Goal: Book appointment/travel/reservation

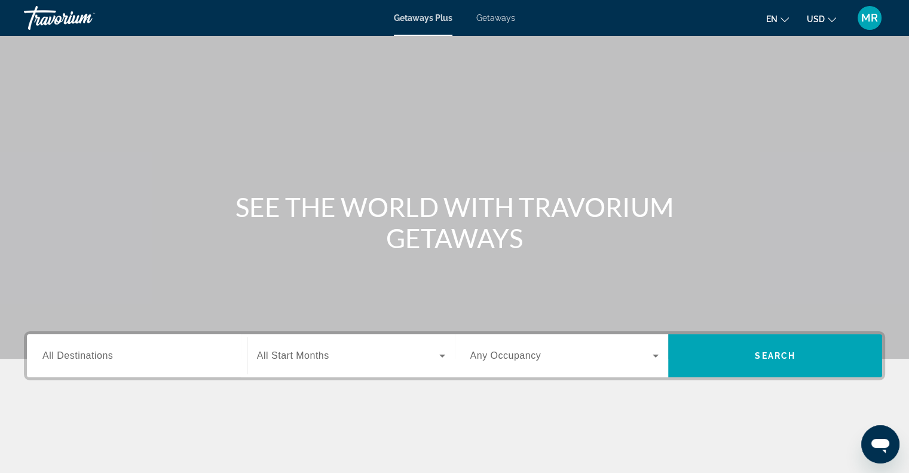
click at [55, 360] on span "All Destinations" at bounding box center [77, 355] width 70 height 10
click at [55, 360] on input "Destination All Destinations" at bounding box center [136, 356] width 189 height 14
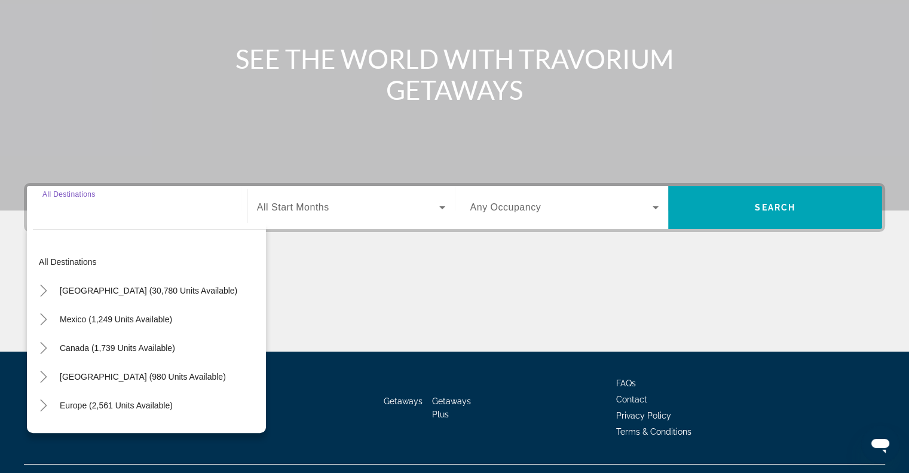
scroll to position [173, 0]
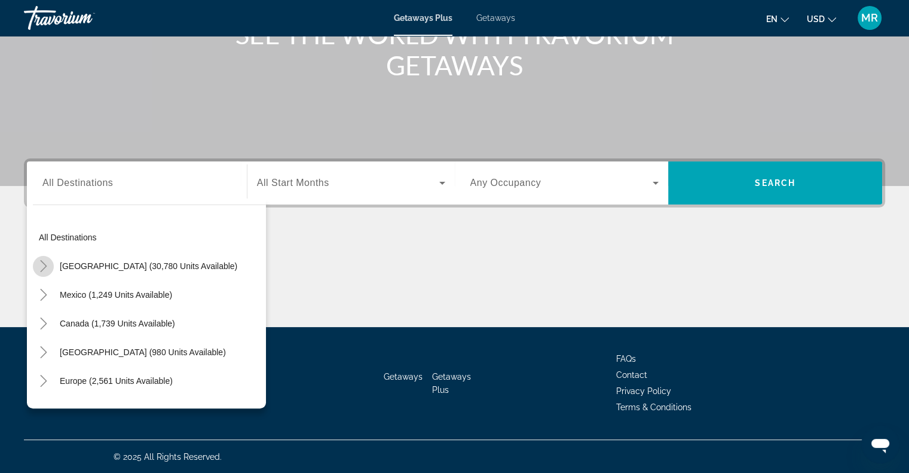
click at [45, 262] on icon "Toggle United States (30,780 units available)" at bounding box center [44, 266] width 12 height 12
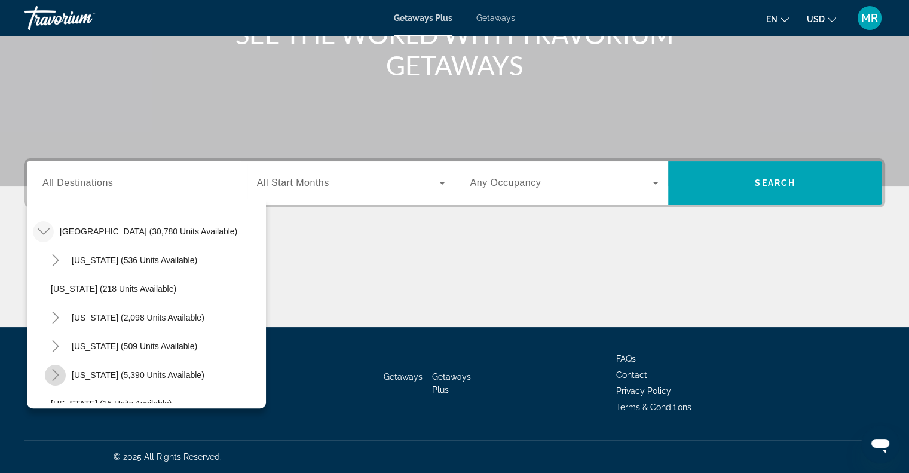
click at [56, 369] on icon "Toggle Florida (5,390 units available)" at bounding box center [56, 375] width 12 height 12
click at [56, 373] on icon "Toggle Florida (5,390 units available)" at bounding box center [56, 375] width 12 height 12
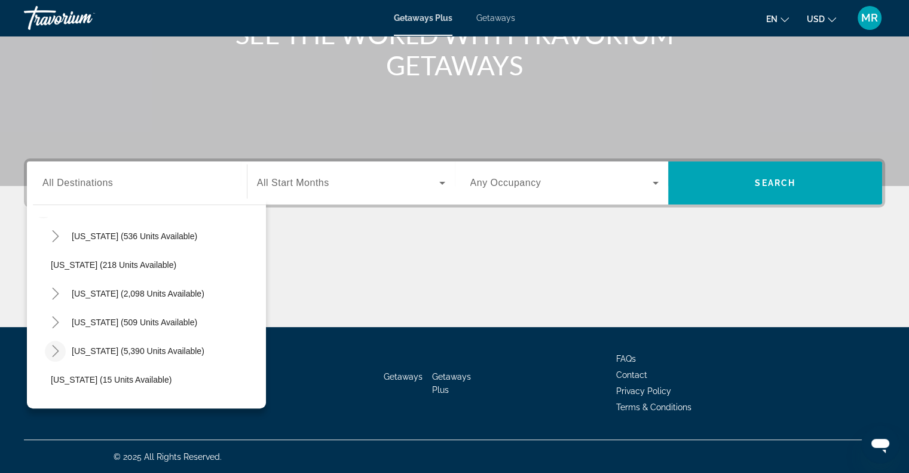
scroll to position [74, 0]
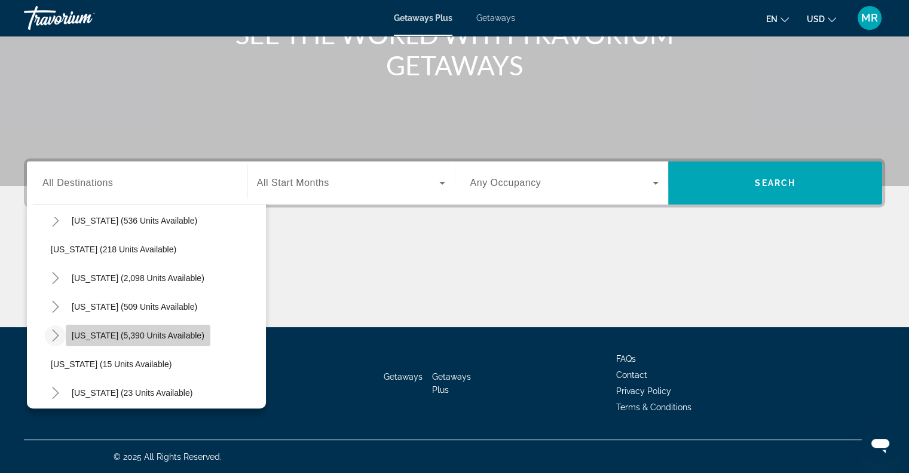
click at [166, 332] on span "[US_STATE] (5,390 units available)" at bounding box center [138, 335] width 133 height 10
type input "**********"
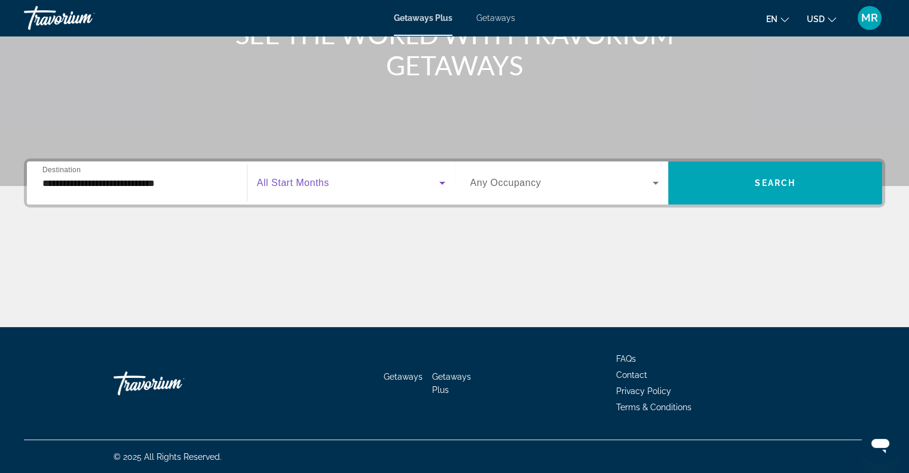
click at [441, 179] on icon "Search widget" at bounding box center [442, 183] width 14 height 14
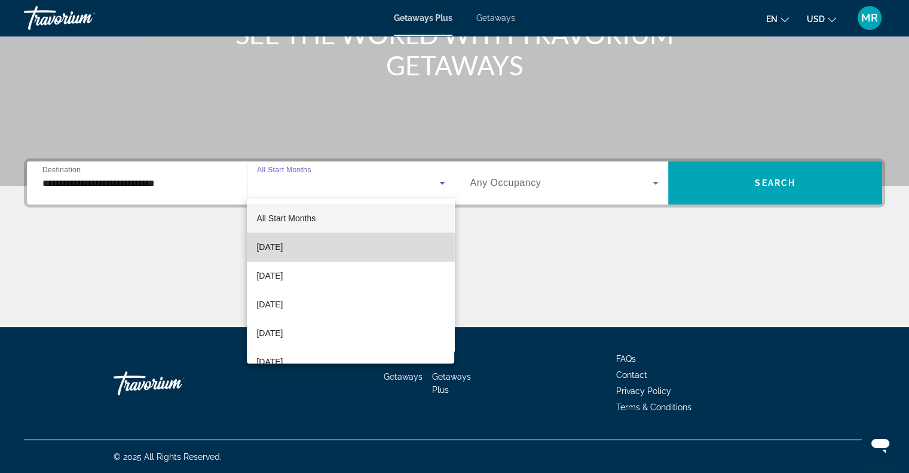
click at [415, 240] on mat-option "[DATE]" at bounding box center [350, 246] width 207 height 29
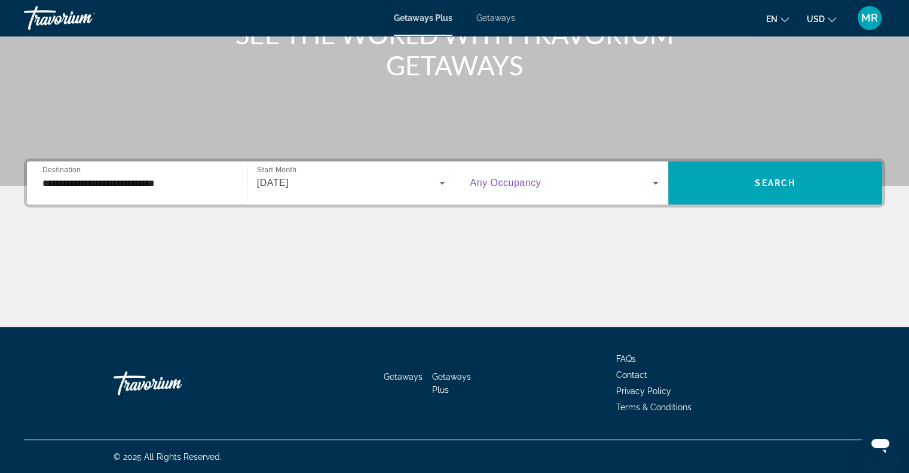
click at [657, 179] on icon "Search widget" at bounding box center [655, 183] width 14 height 14
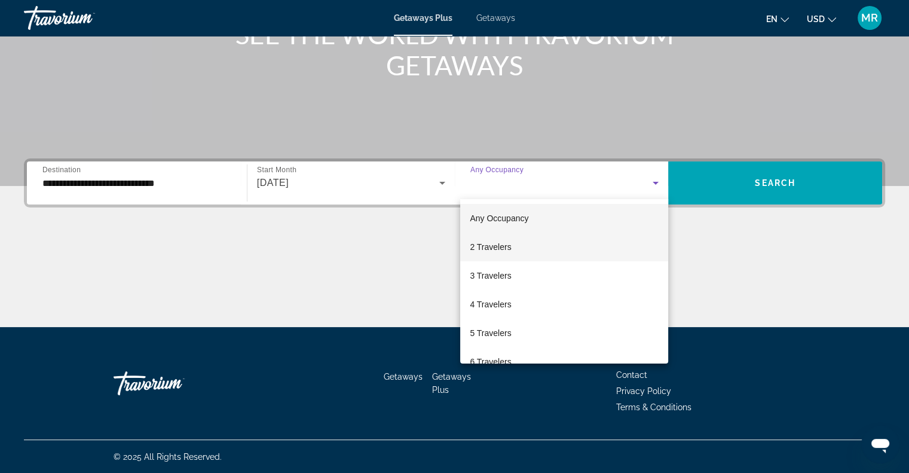
click at [628, 246] on mat-option "2 Travelers" at bounding box center [564, 246] width 208 height 29
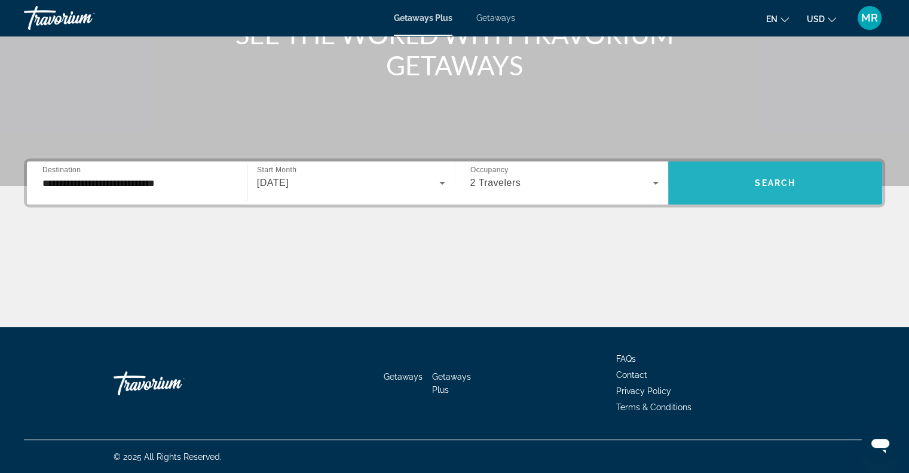
click at [743, 191] on span "Search widget" at bounding box center [775, 182] width 214 height 29
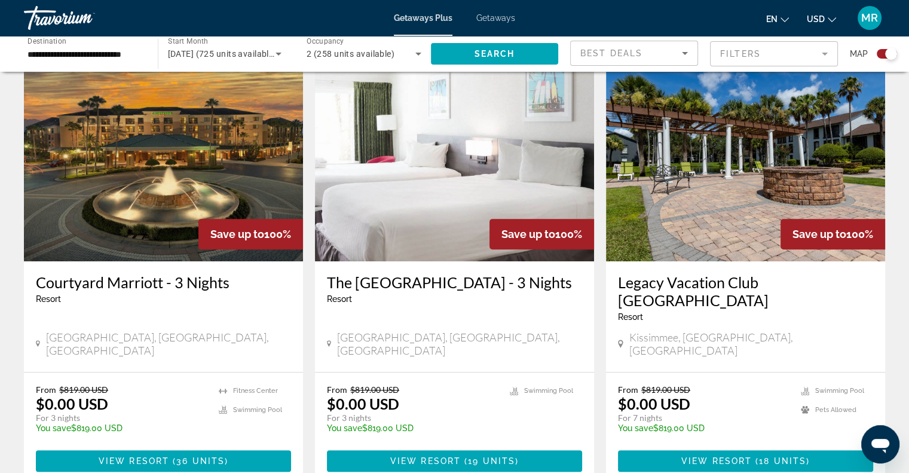
scroll to position [430, 0]
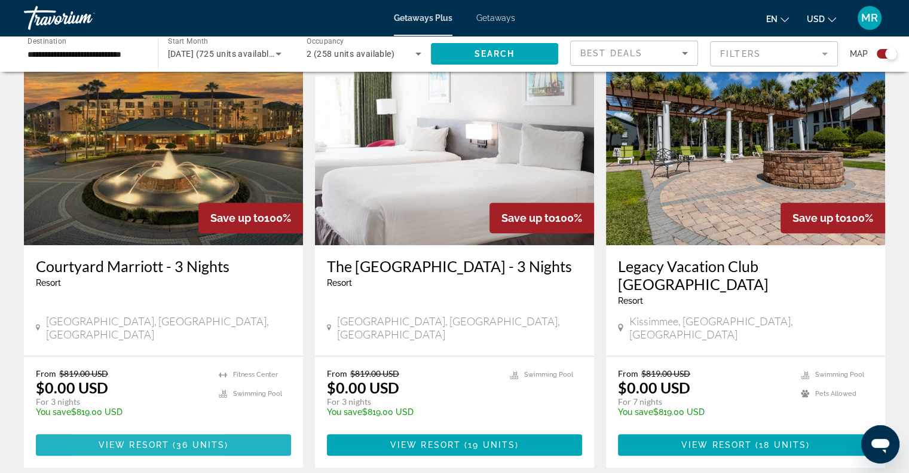
click at [106, 440] on span "View Resort" at bounding box center [134, 445] width 70 height 10
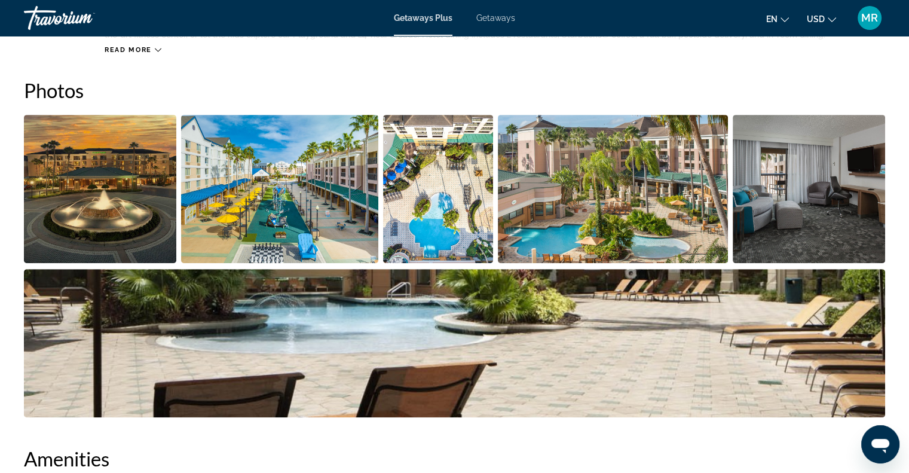
scroll to position [470, 0]
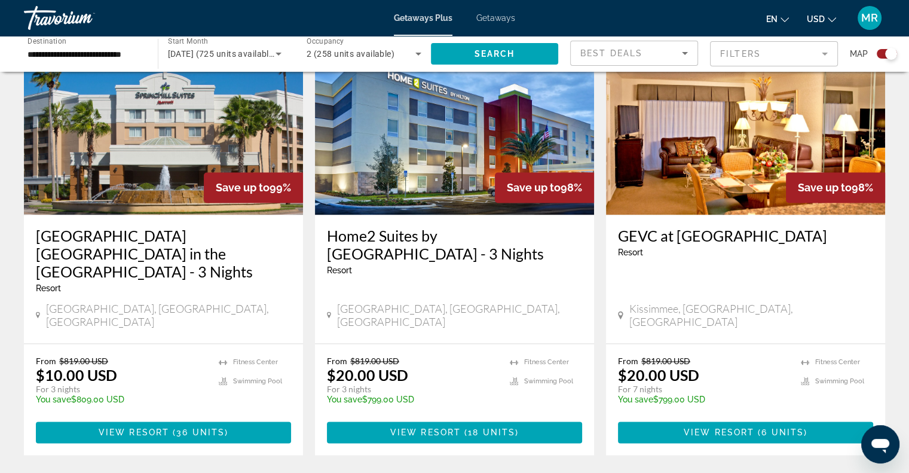
scroll to position [1848, 0]
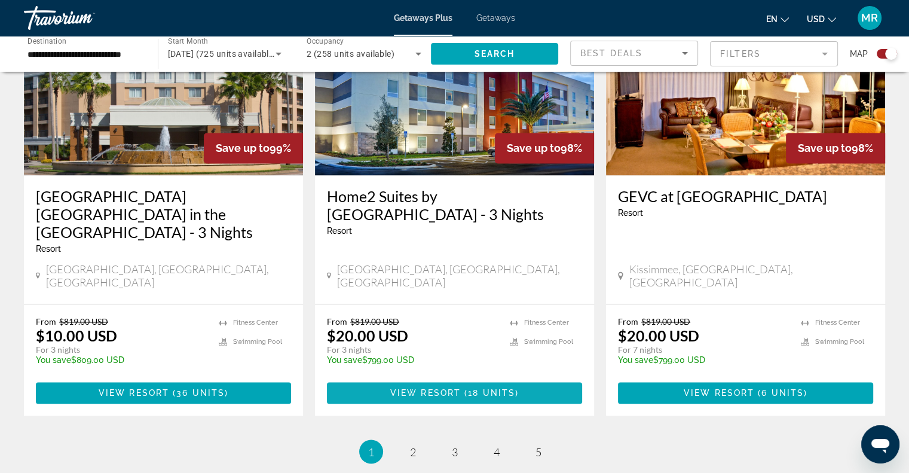
click at [455, 388] on span "View Resort" at bounding box center [425, 393] width 70 height 10
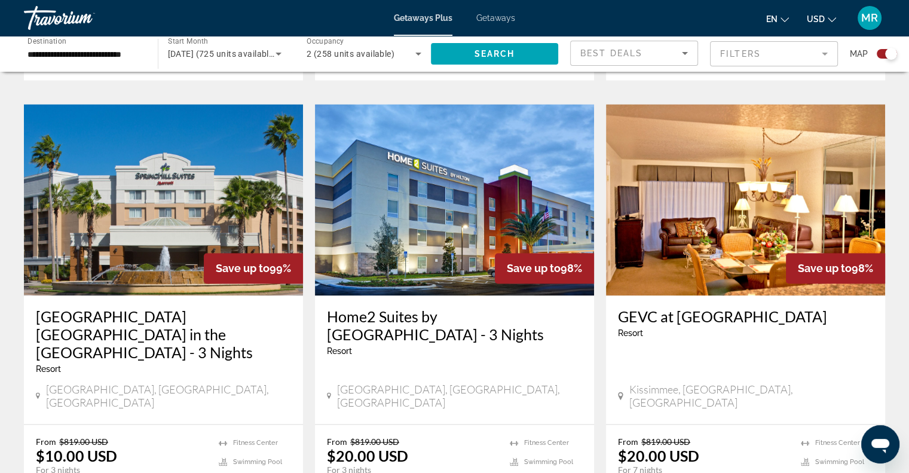
scroll to position [1768, 0]
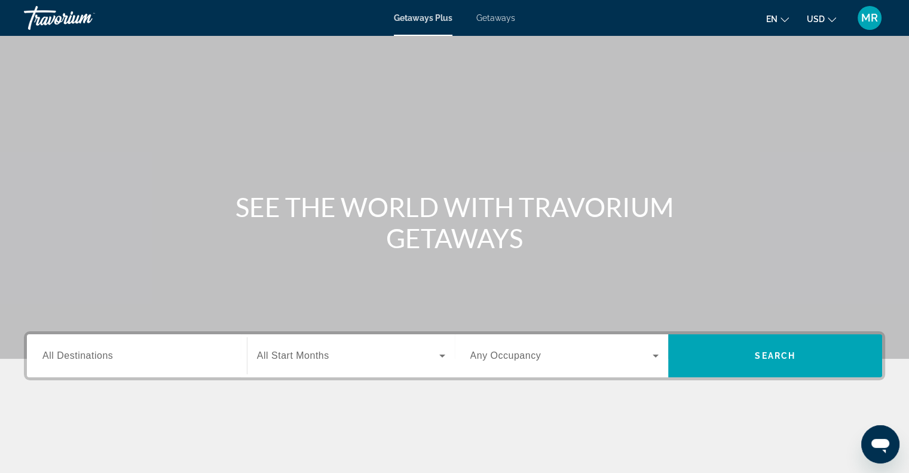
click at [93, 358] on span "All Destinations" at bounding box center [77, 355] width 70 height 10
click at [93, 358] on input "Destination All Destinations" at bounding box center [136, 356] width 189 height 14
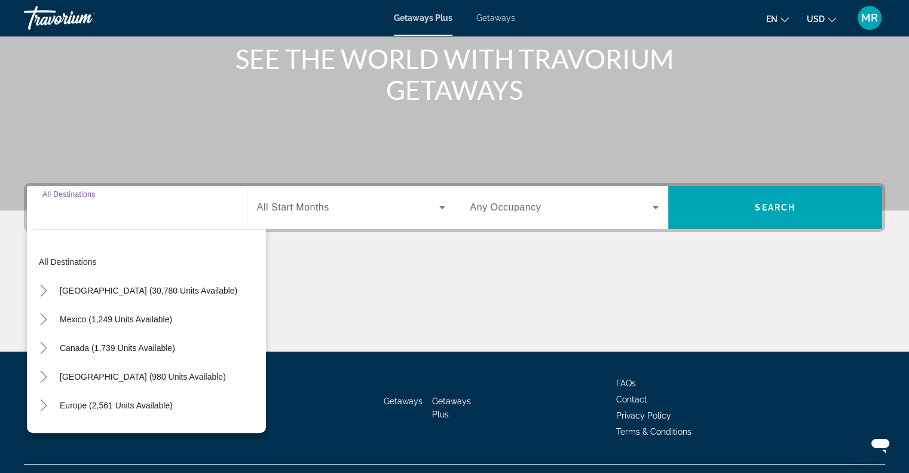
scroll to position [173, 0]
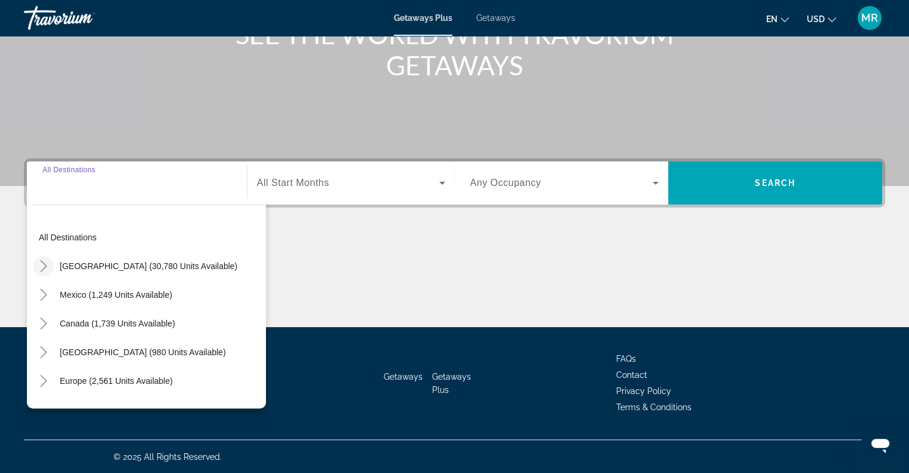
click at [45, 264] on icon "Toggle United States (30,780 units available)" at bounding box center [44, 266] width 12 height 12
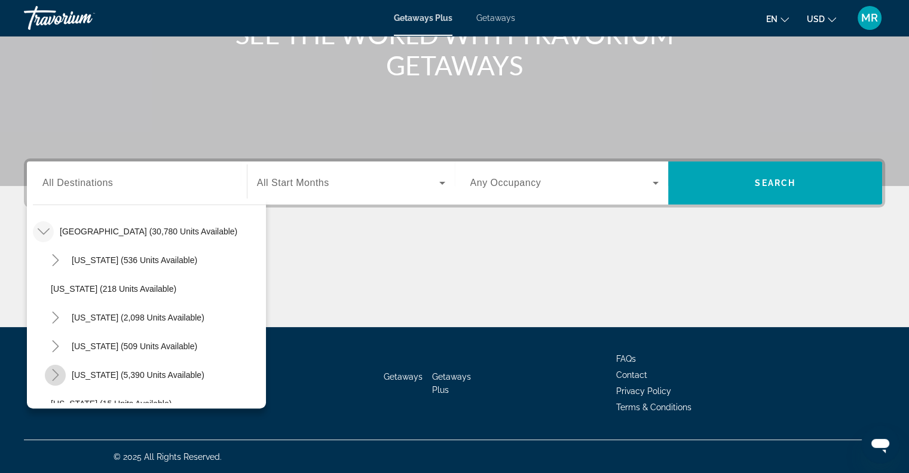
click at [57, 373] on icon "Toggle Florida (5,390 units available)" at bounding box center [55, 375] width 7 height 12
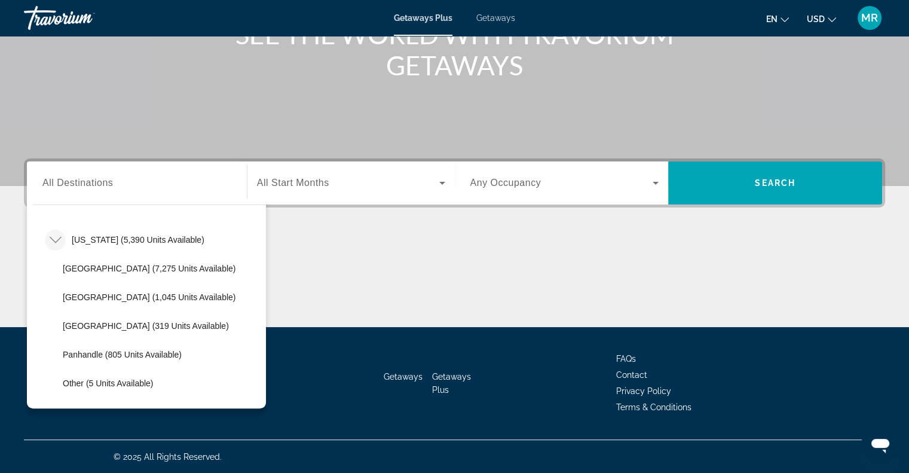
scroll to position [178, 0]
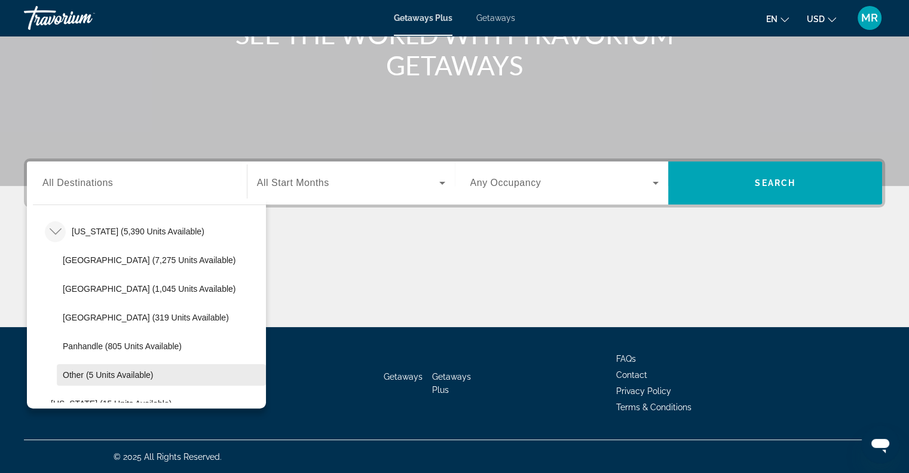
click at [108, 373] on span "Other (5 units available)" at bounding box center [108, 375] width 90 height 10
type input "**********"
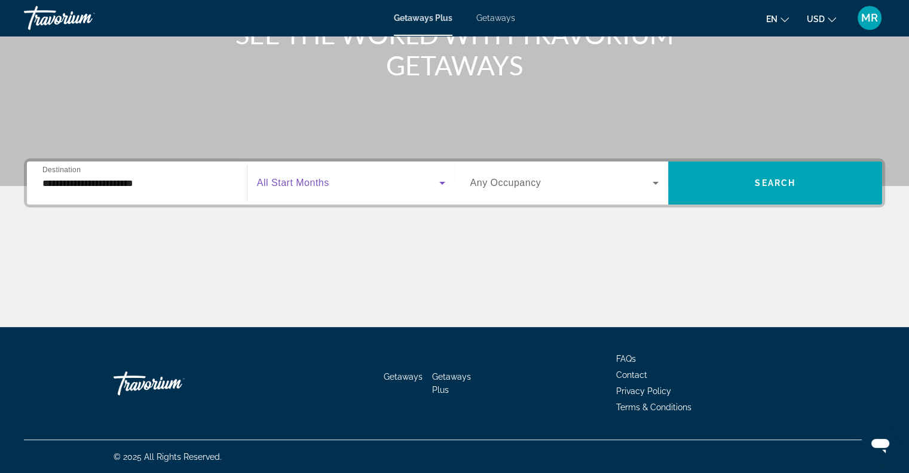
click at [441, 180] on icon "Search widget" at bounding box center [442, 183] width 14 height 14
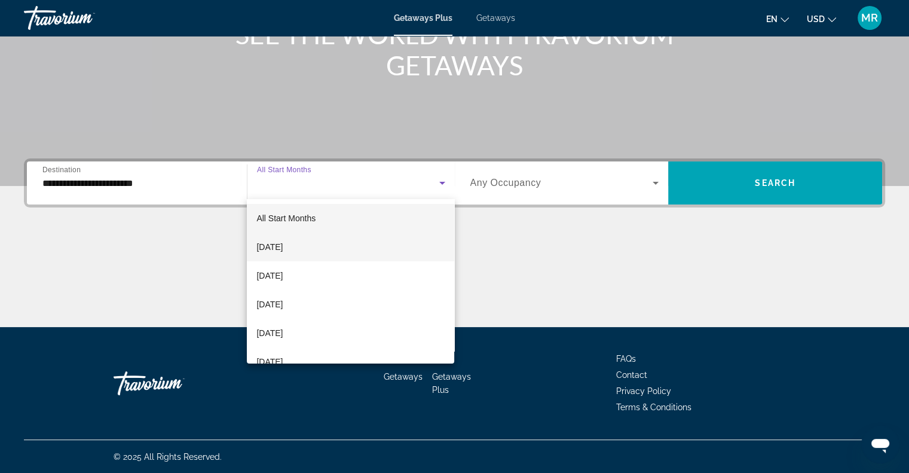
click at [427, 240] on mat-option "[DATE]" at bounding box center [350, 246] width 207 height 29
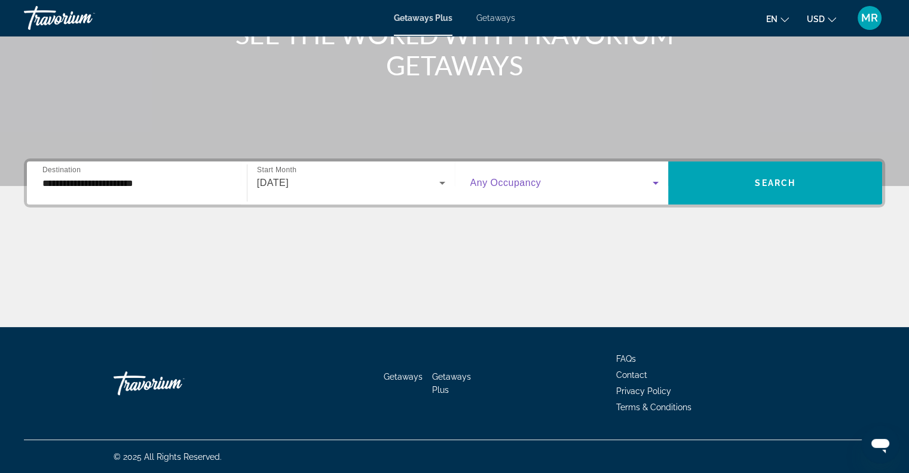
click at [657, 179] on icon "Search widget" at bounding box center [655, 183] width 14 height 14
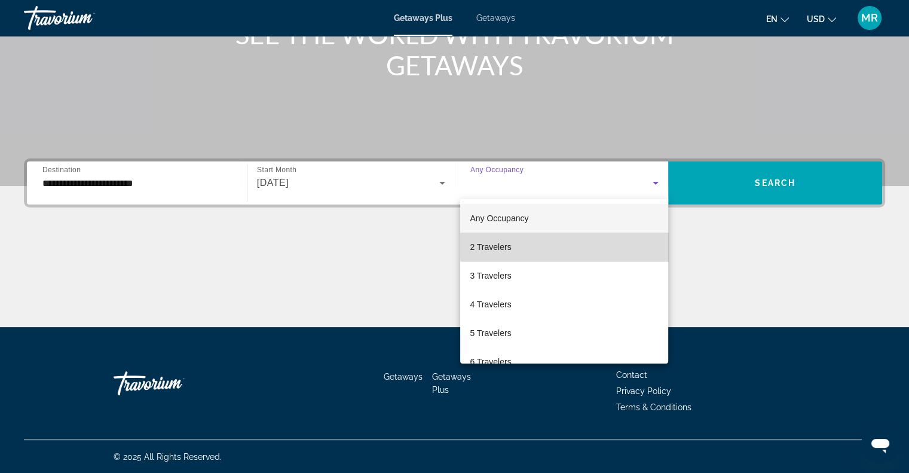
click at [610, 241] on mat-option "2 Travelers" at bounding box center [564, 246] width 208 height 29
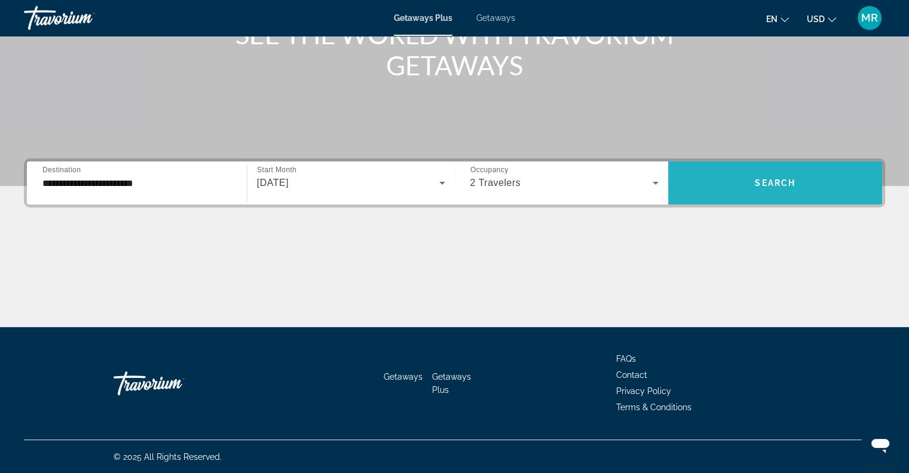
click at [759, 180] on span "Search" at bounding box center [774, 183] width 41 height 10
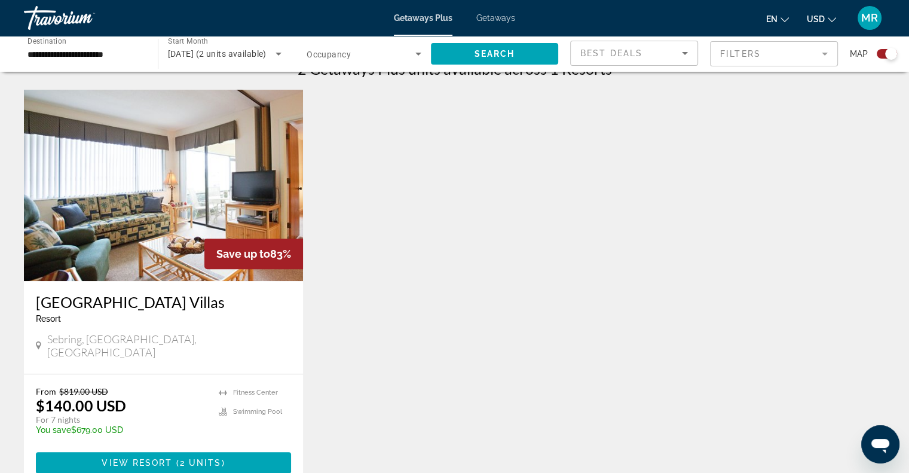
scroll to position [393, 0]
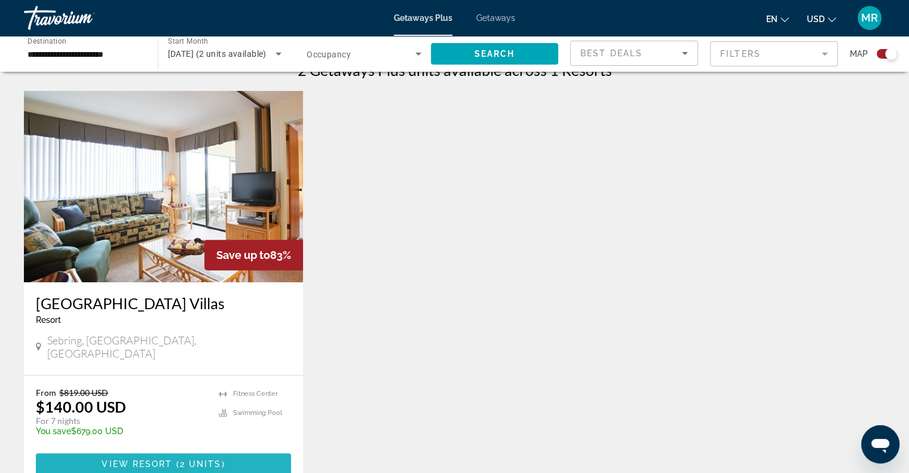
click at [245, 453] on span "Main content" at bounding box center [163, 463] width 255 height 29
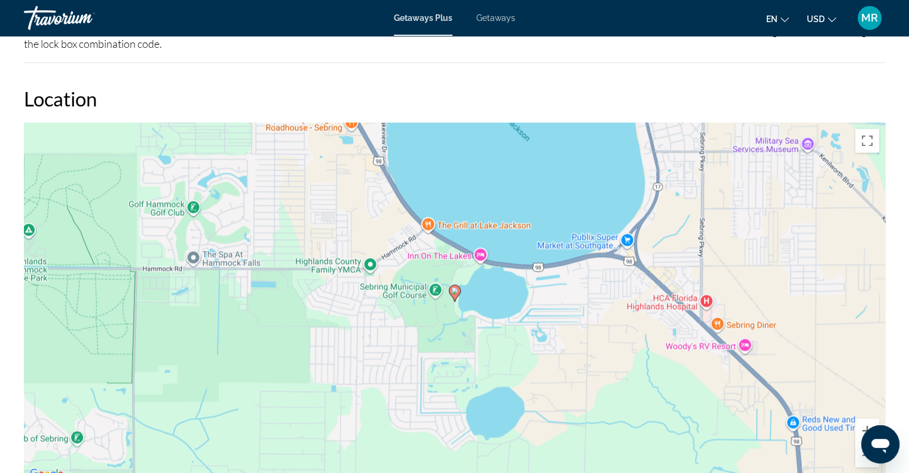
scroll to position [1625, 0]
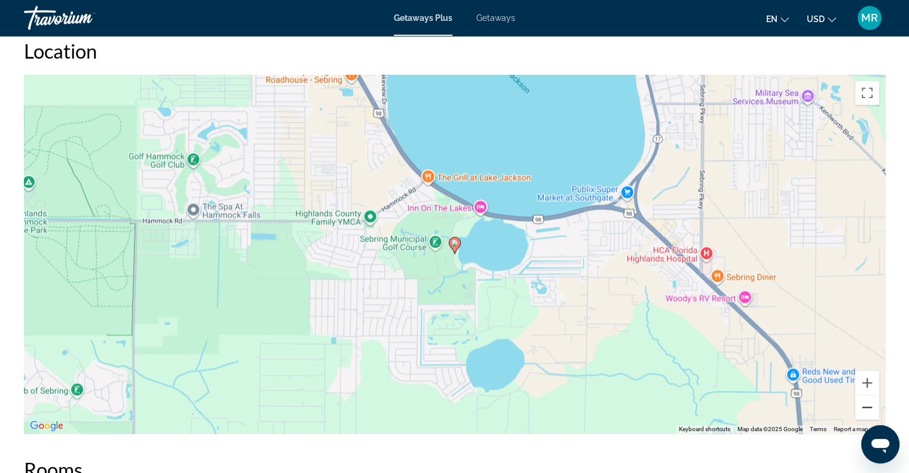
click at [863, 406] on button "Zoom out" at bounding box center [867, 407] width 24 height 24
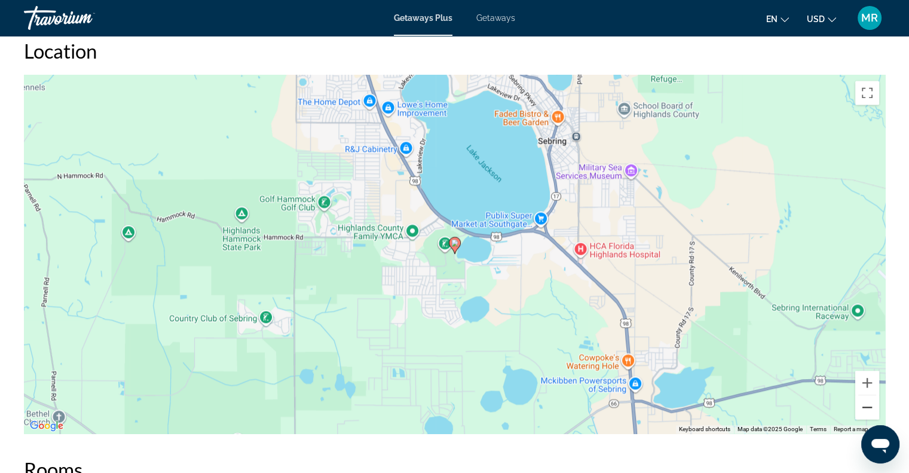
click at [863, 406] on button "Zoom out" at bounding box center [867, 407] width 24 height 24
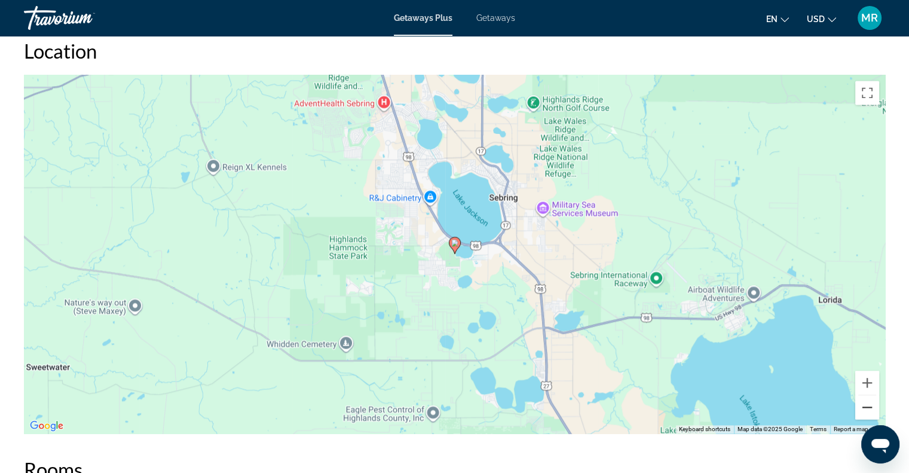
click at [863, 406] on button "Zoom out" at bounding box center [867, 407] width 24 height 24
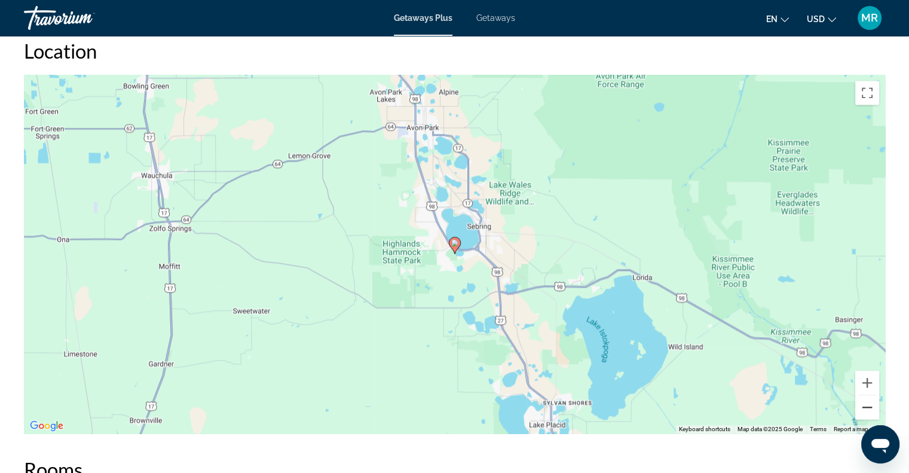
click at [863, 406] on button "Zoom out" at bounding box center [867, 407] width 24 height 24
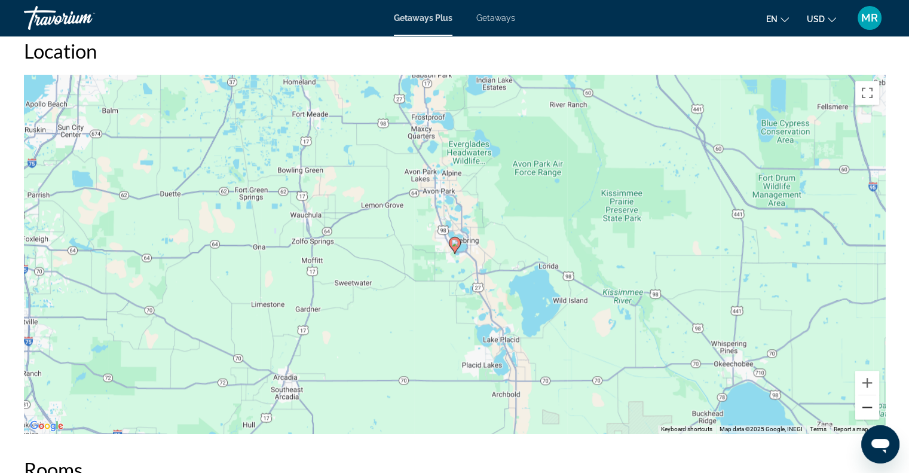
click at [863, 406] on button "Zoom out" at bounding box center [867, 407] width 24 height 24
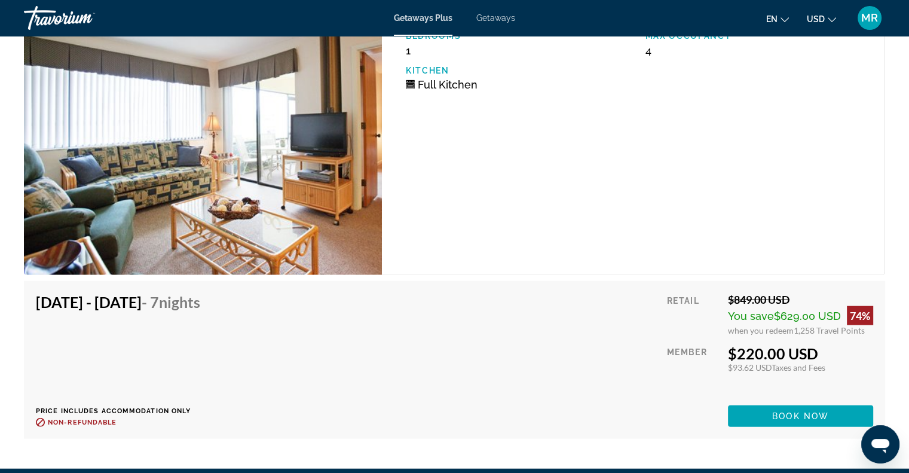
scroll to position [2708, 0]
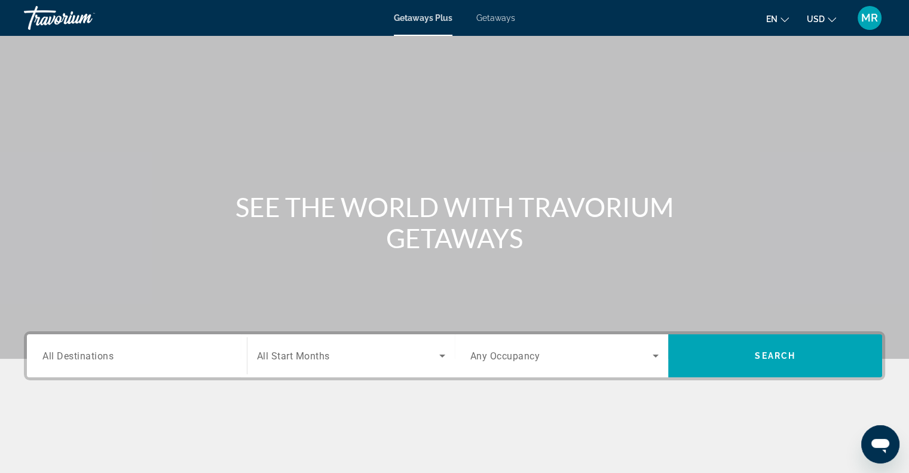
click at [111, 352] on span "All Destinations" at bounding box center [77, 354] width 71 height 11
click at [111, 352] on input "Destination All Destinations" at bounding box center [136, 356] width 189 height 14
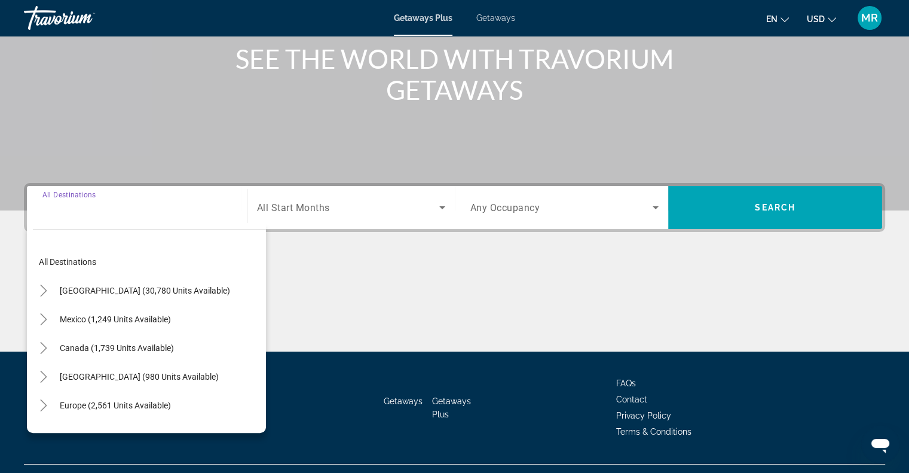
scroll to position [173, 0]
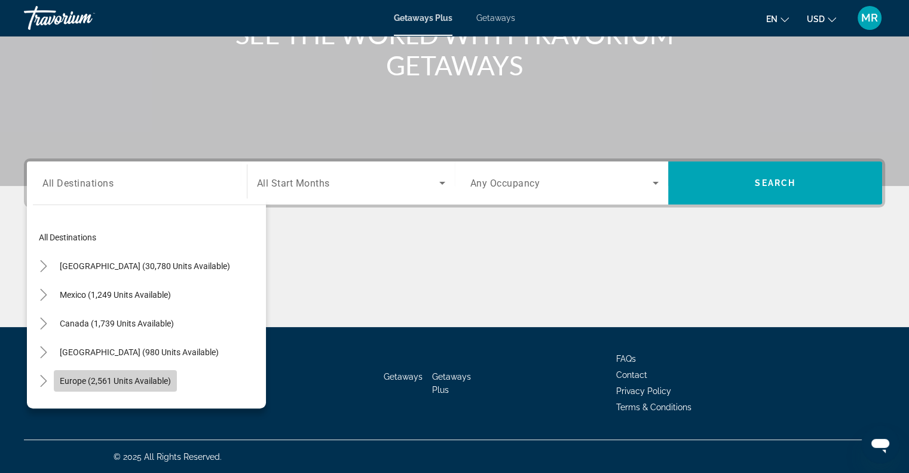
click at [155, 378] on span "Europe (2,561 units available)" at bounding box center [115, 381] width 111 height 10
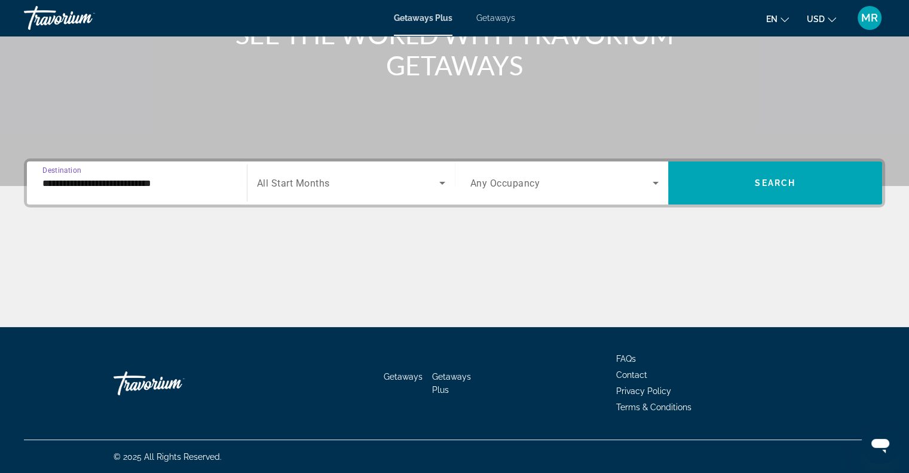
click at [60, 179] on input "**********" at bounding box center [136, 183] width 189 height 14
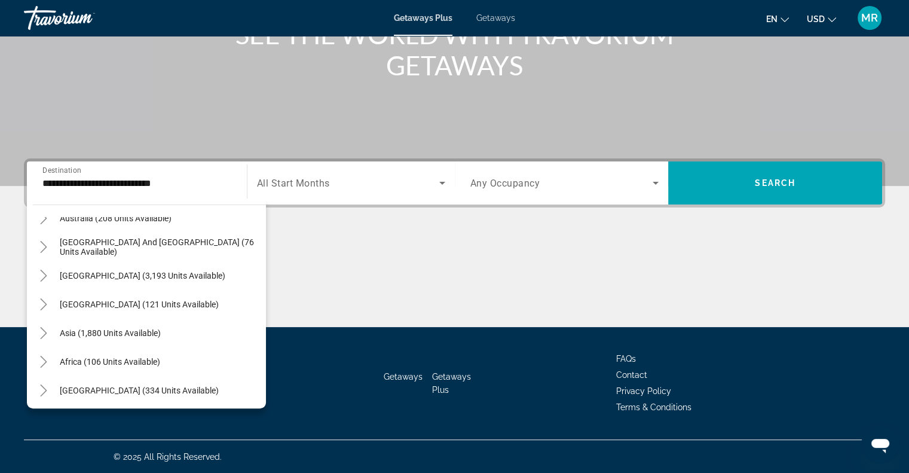
scroll to position [738, 0]
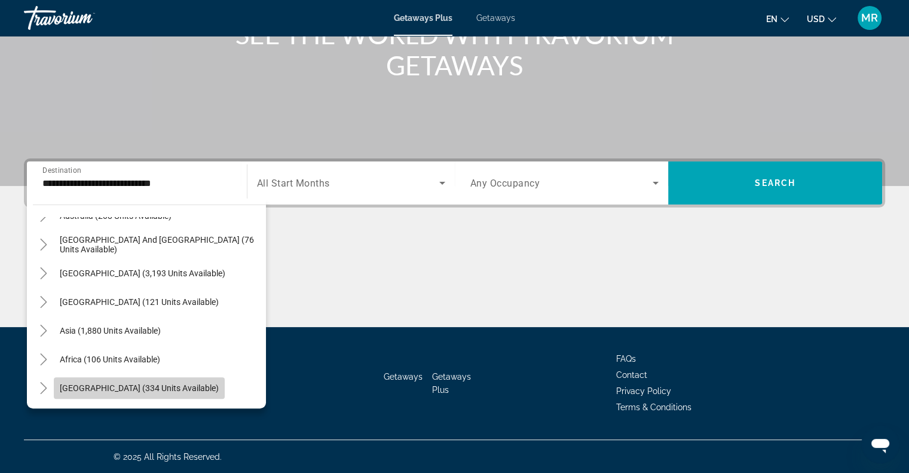
click at [155, 387] on span "[GEOGRAPHIC_DATA] (334 units available)" at bounding box center [139, 388] width 159 height 10
type input "**********"
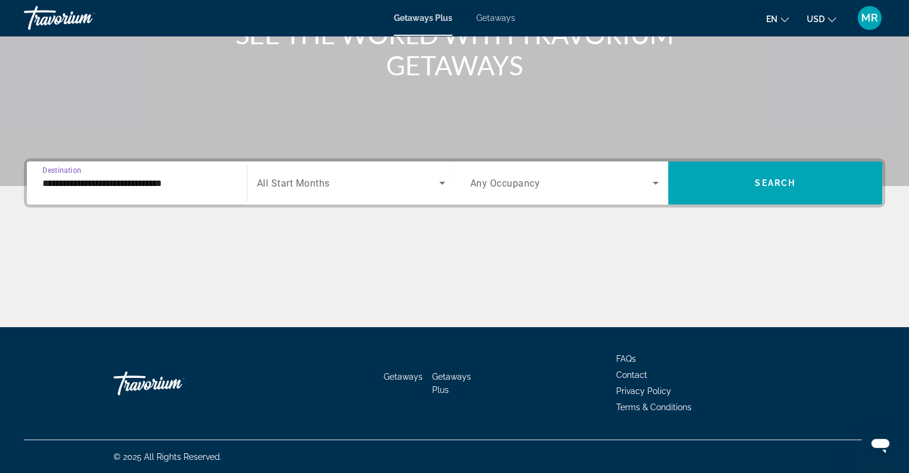
click at [443, 180] on icon "Search widget" at bounding box center [442, 183] width 14 height 14
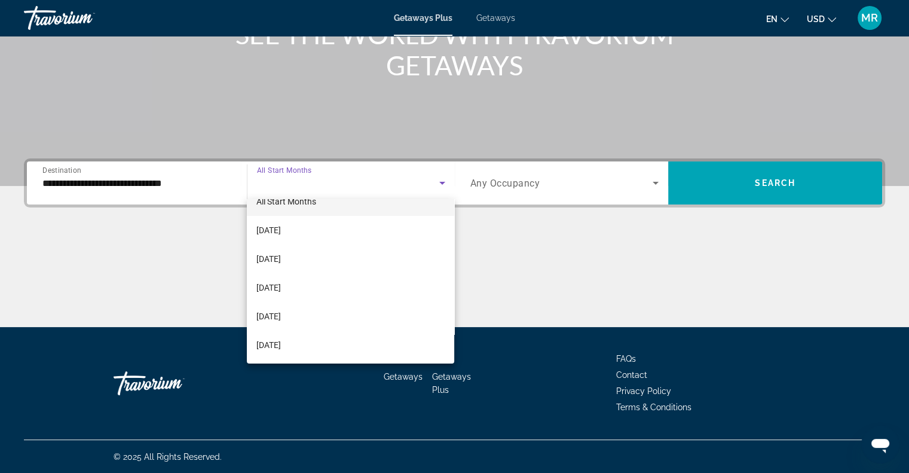
scroll to position [24, 0]
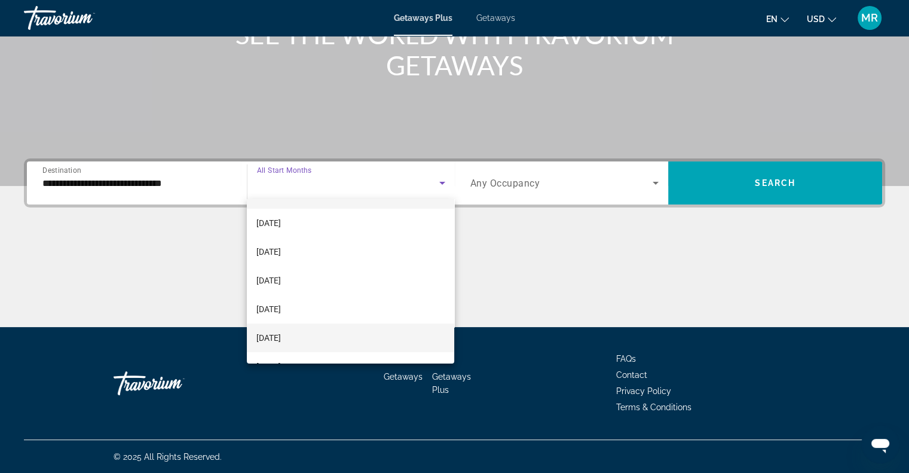
click at [377, 336] on mat-option "[DATE]" at bounding box center [350, 337] width 207 height 29
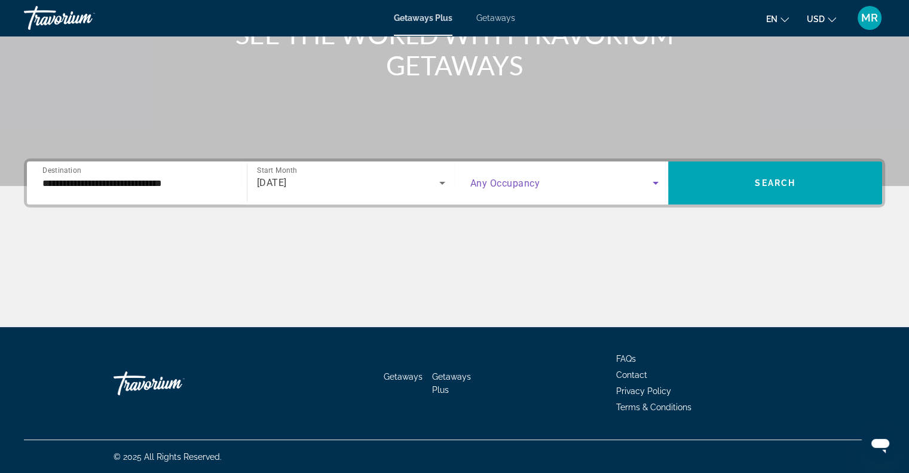
click at [652, 181] on icon "Search widget" at bounding box center [655, 183] width 14 height 14
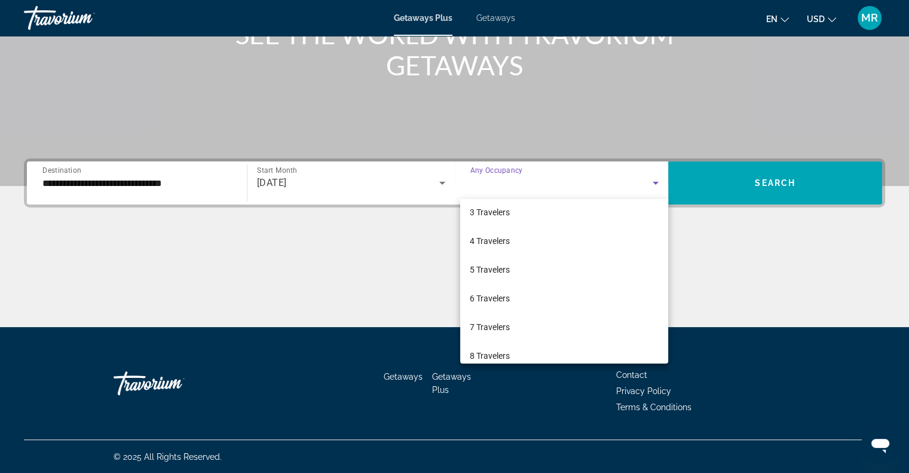
scroll to position [87, 0]
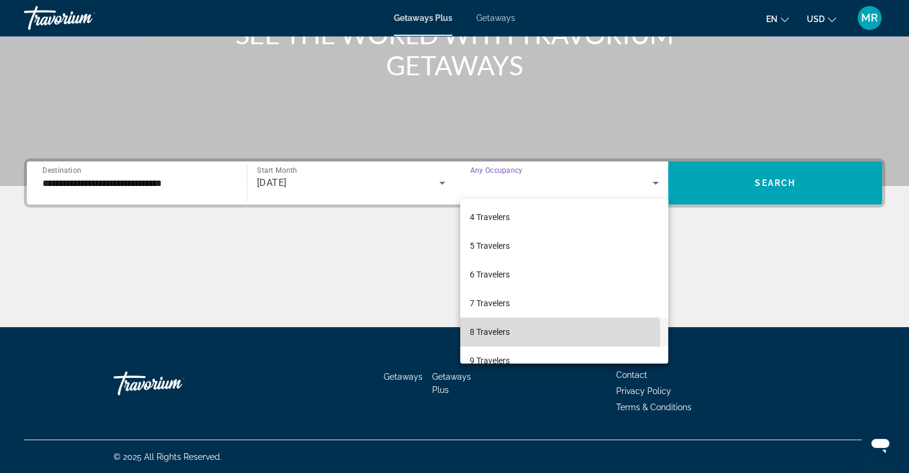
click at [544, 333] on mat-option "8 Travelers" at bounding box center [564, 331] width 208 height 29
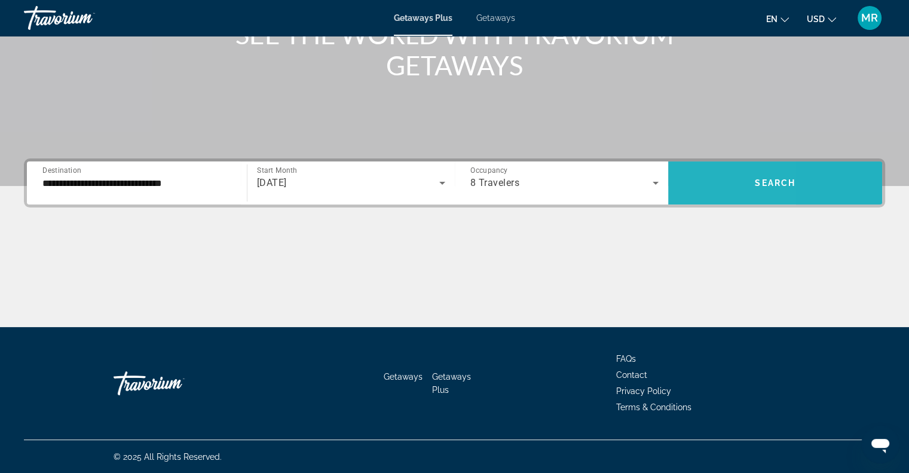
click at [688, 179] on span "Search widget" at bounding box center [775, 182] width 214 height 29
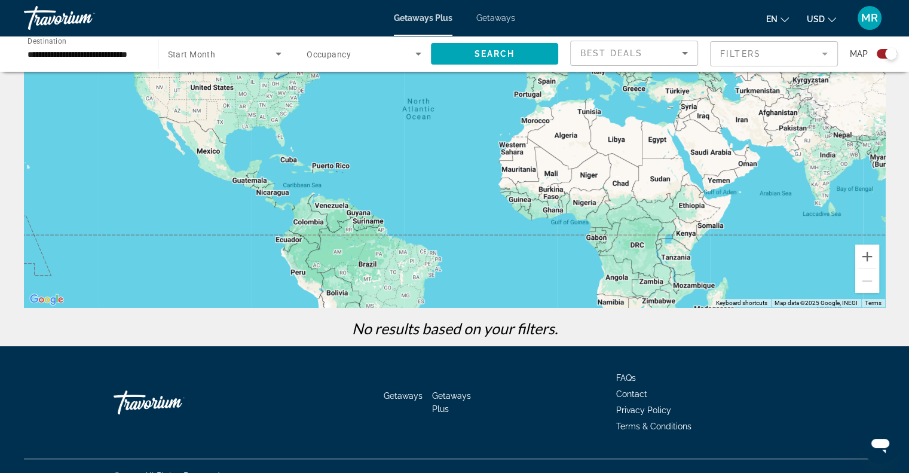
scroll to position [154, 0]
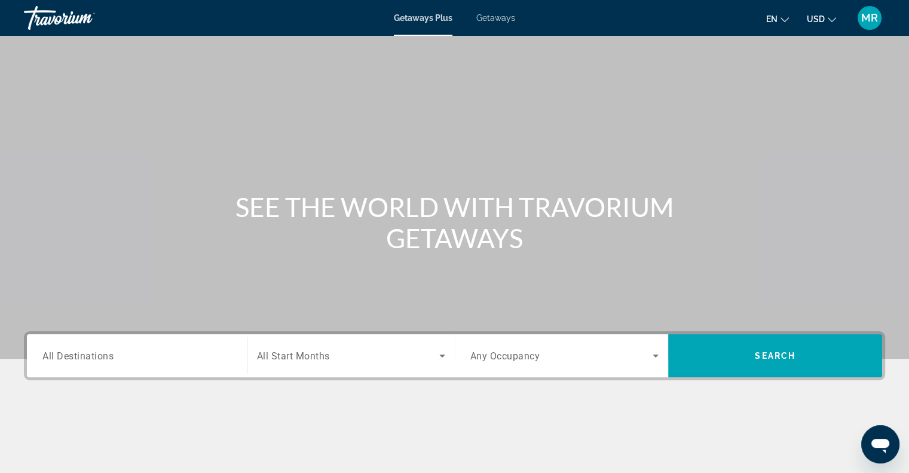
click at [76, 352] on span "All Destinations" at bounding box center [77, 354] width 71 height 11
click at [76, 352] on input "Destination All Destinations" at bounding box center [136, 356] width 189 height 14
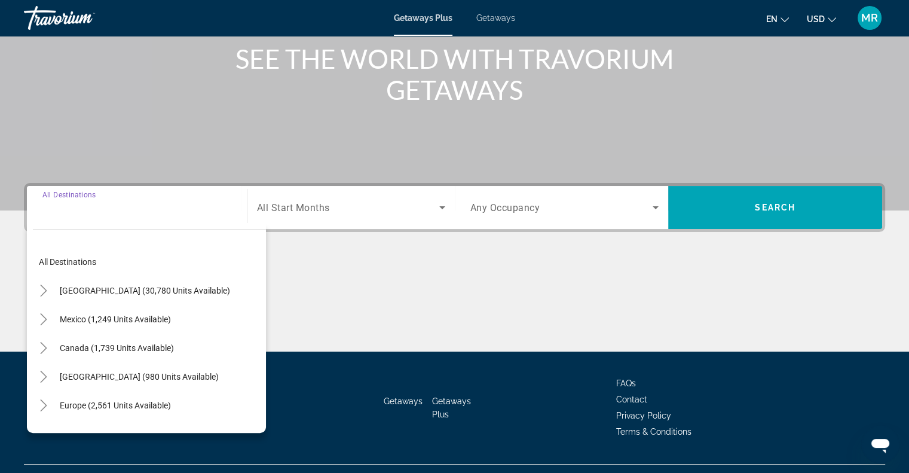
scroll to position [173, 0]
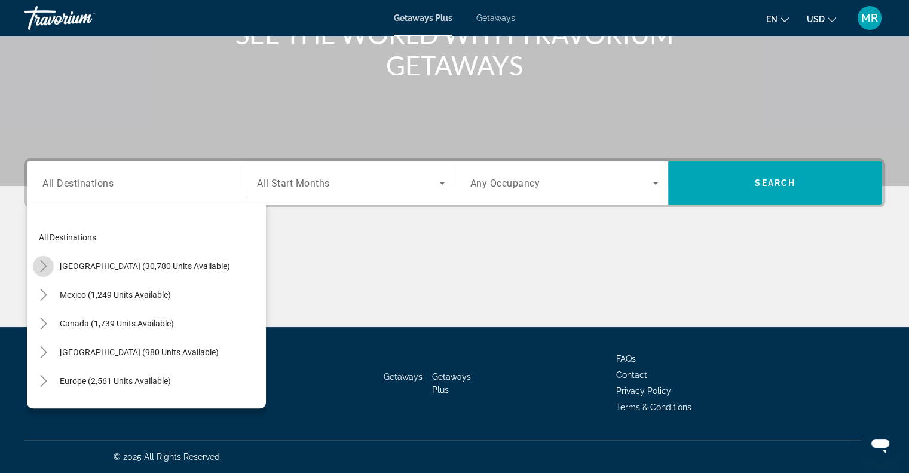
click at [45, 265] on icon "Toggle United States (30,780 units available)" at bounding box center [43, 266] width 7 height 12
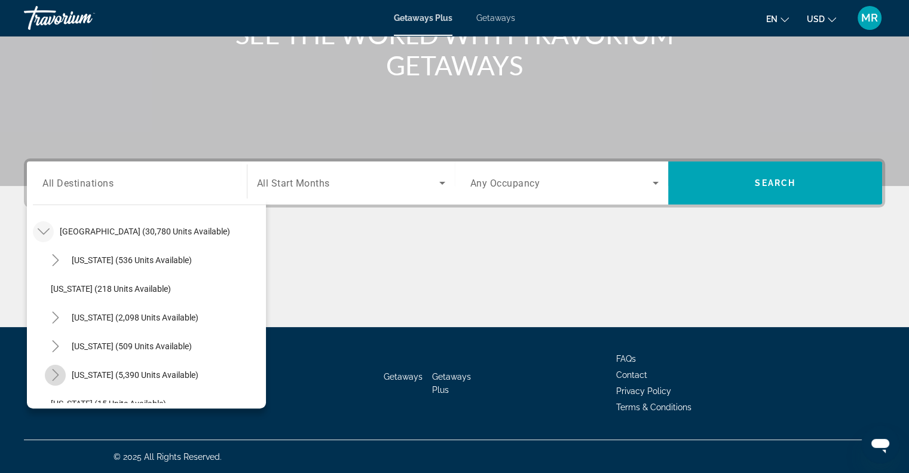
click at [55, 370] on icon "Toggle Florida (5,390 units available)" at bounding box center [55, 375] width 7 height 12
click at [53, 373] on icon "Toggle Florida (5,390 units available)" at bounding box center [56, 375] width 12 height 12
click at [88, 370] on span "[US_STATE] (5,390 units available)" at bounding box center [135, 375] width 127 height 10
type input "**********"
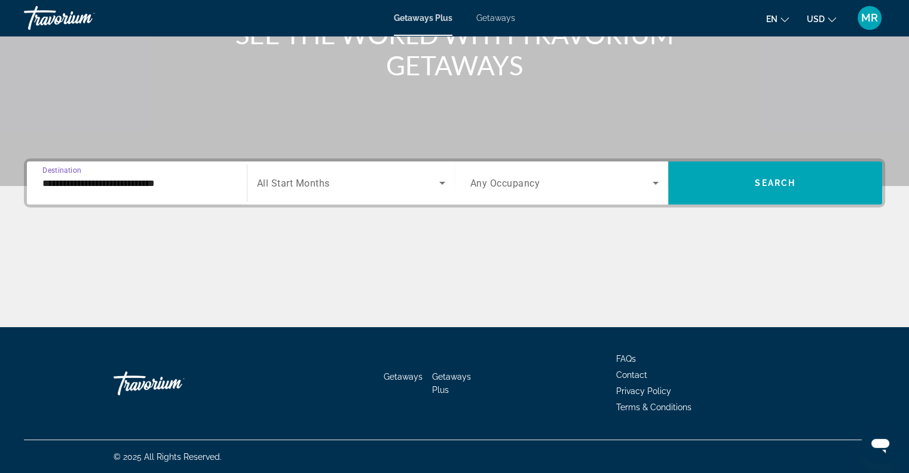
click at [440, 181] on icon "Search widget" at bounding box center [442, 183] width 14 height 14
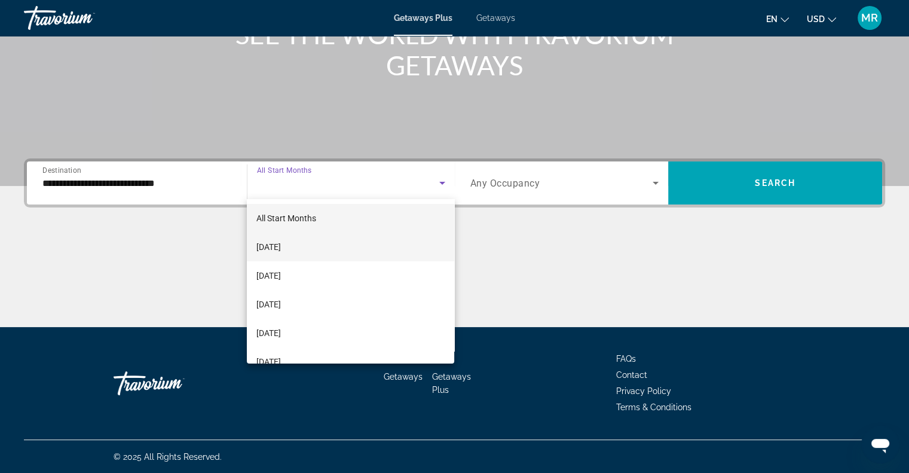
click at [415, 246] on mat-option "[DATE]" at bounding box center [350, 246] width 207 height 29
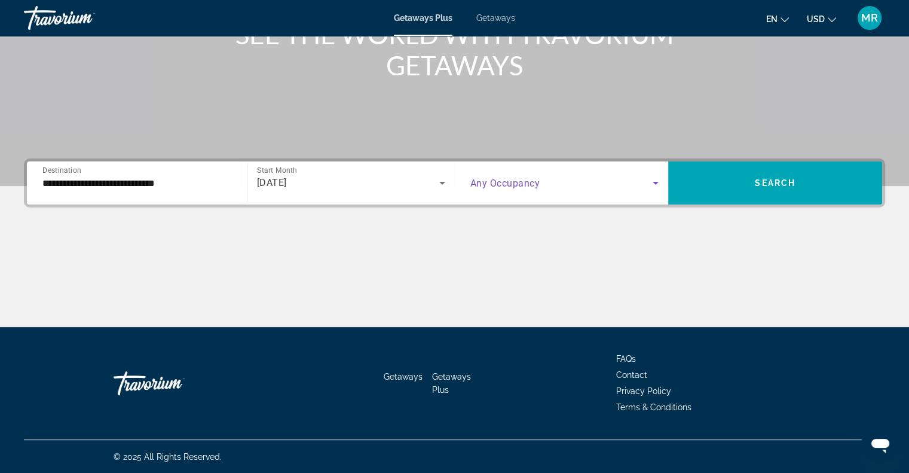
click at [655, 180] on icon "Search widget" at bounding box center [655, 183] width 14 height 14
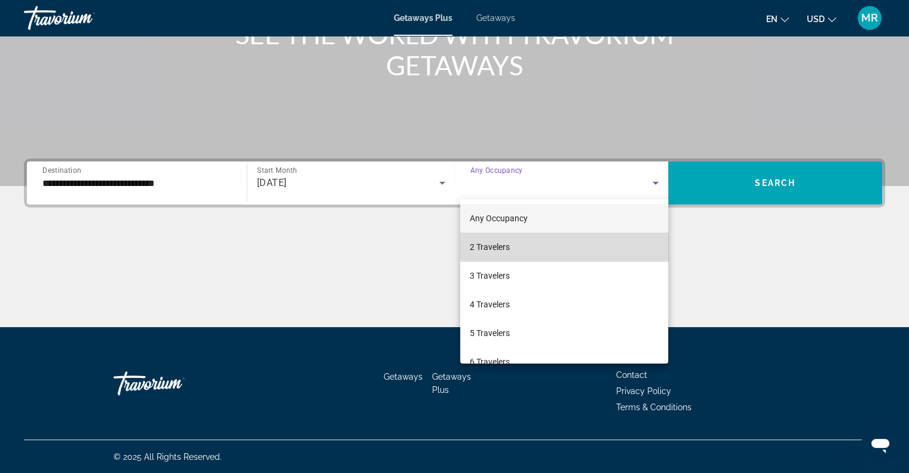
click at [607, 244] on mat-option "2 Travelers" at bounding box center [564, 246] width 208 height 29
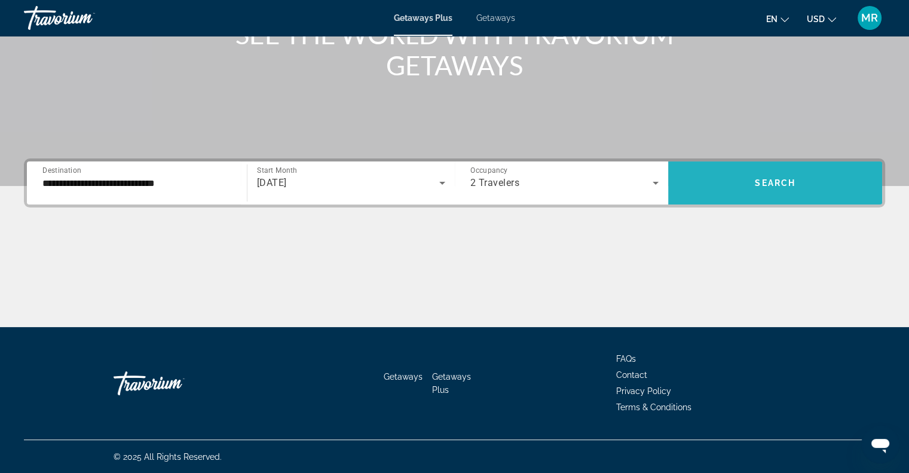
click at [762, 183] on span "Search" at bounding box center [774, 183] width 41 height 10
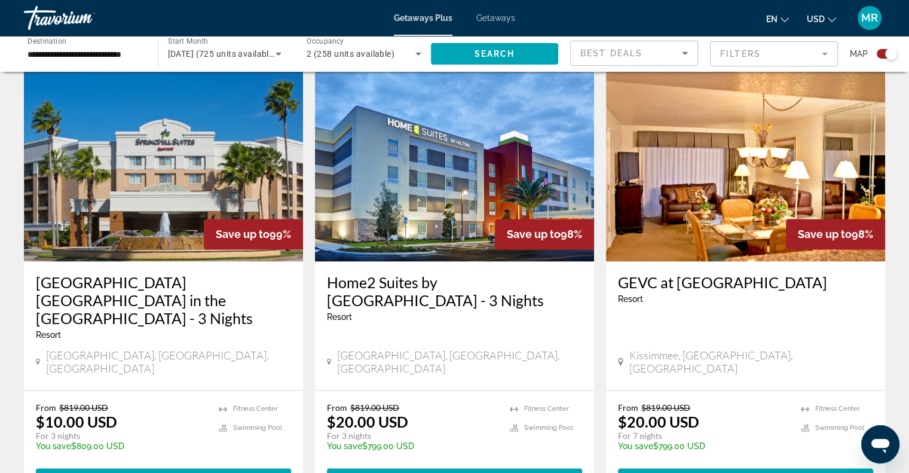
scroll to position [1842, 0]
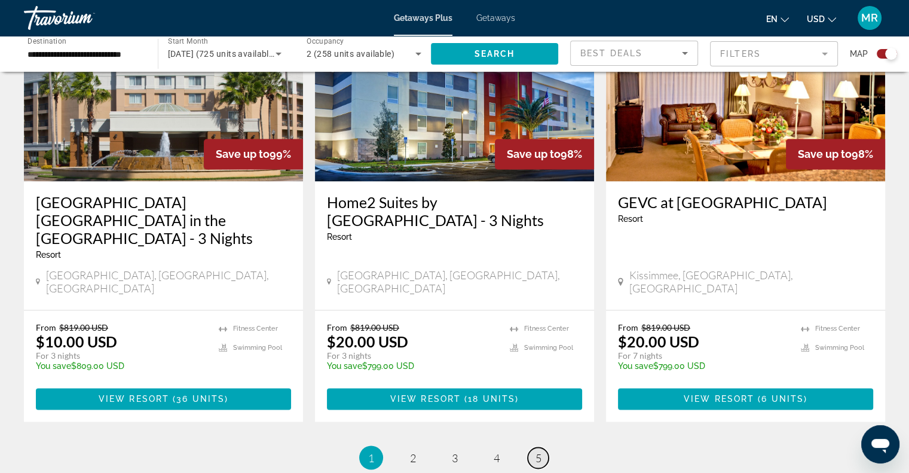
click at [538, 450] on span "5" at bounding box center [538, 456] width 6 height 13
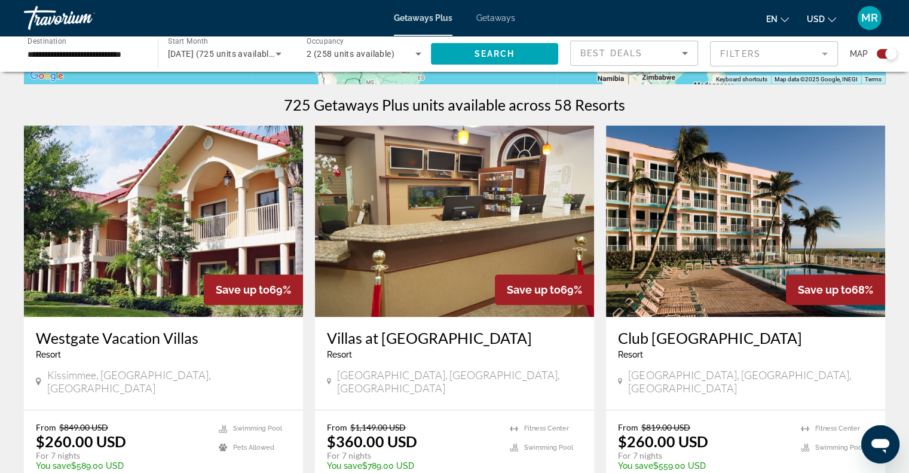
scroll to position [366, 0]
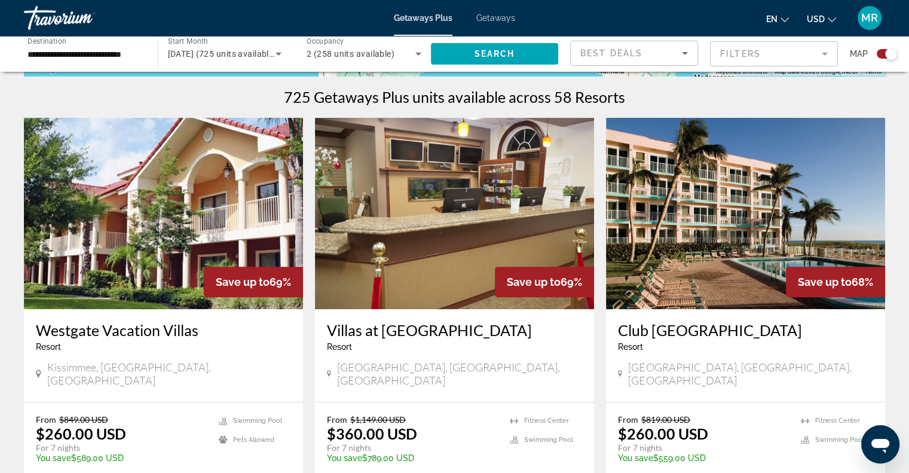
click at [824, 53] on mat-form-field "Filters" at bounding box center [774, 53] width 128 height 25
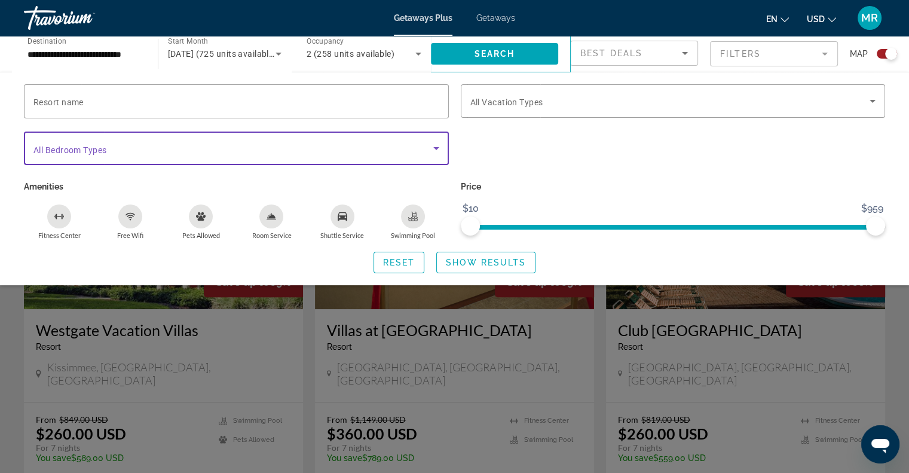
click at [435, 147] on icon "Search widget" at bounding box center [436, 148] width 6 height 3
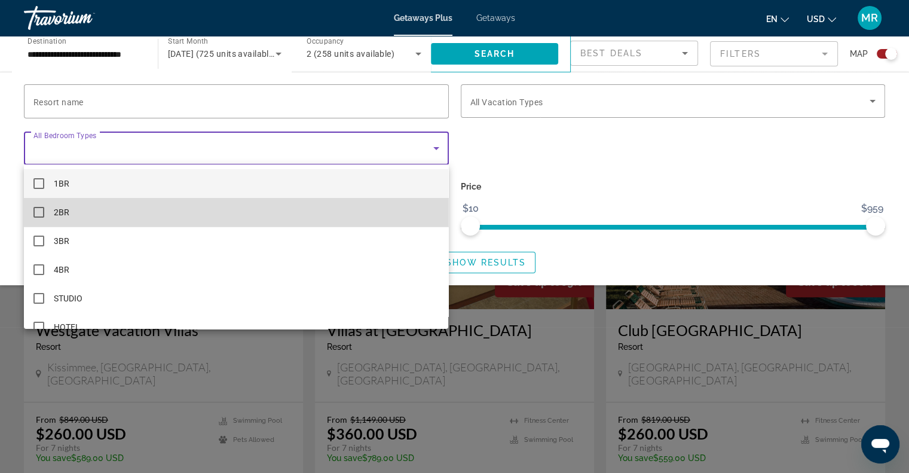
click at [344, 213] on mat-option "2BR" at bounding box center [236, 212] width 424 height 29
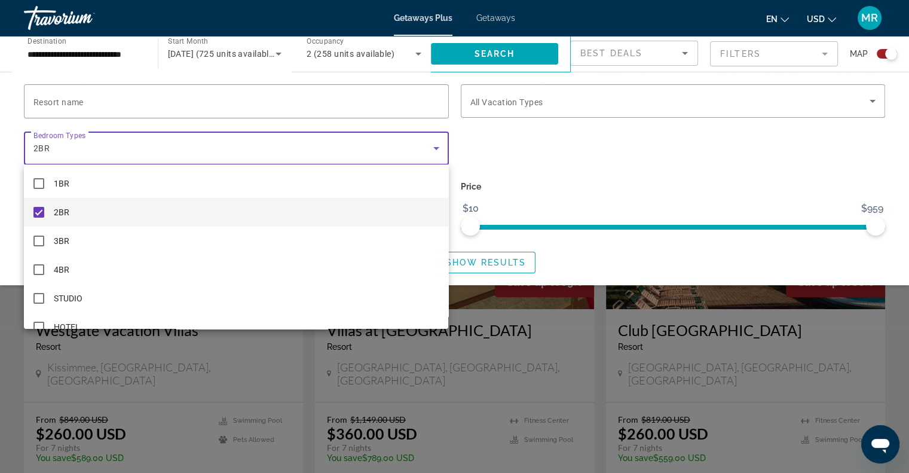
click at [559, 151] on div at bounding box center [454, 236] width 909 height 473
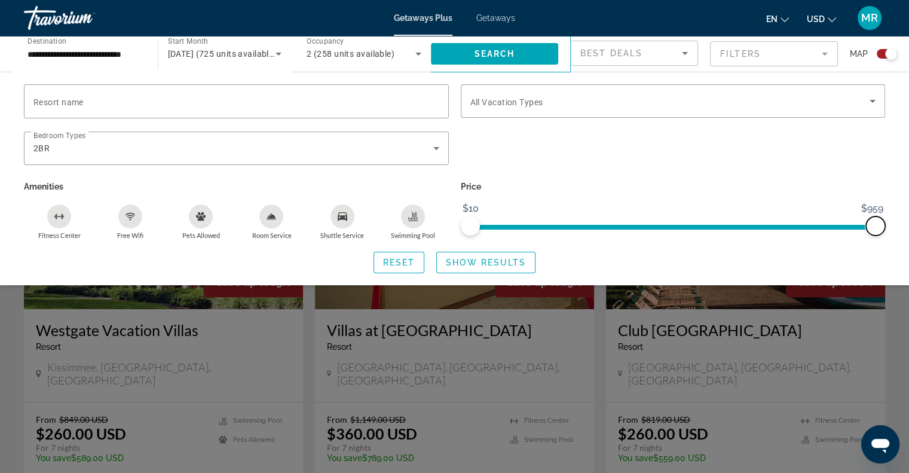
click at [871, 225] on span "ngx-slider-max" at bounding box center [875, 225] width 19 height 19
click at [682, 51] on icon "Sort by" at bounding box center [684, 53] width 14 height 14
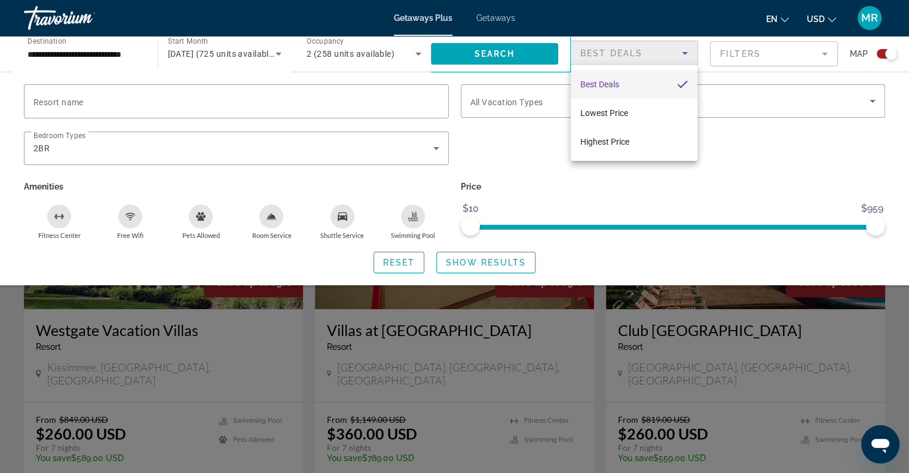
click at [521, 56] on div at bounding box center [454, 236] width 909 height 473
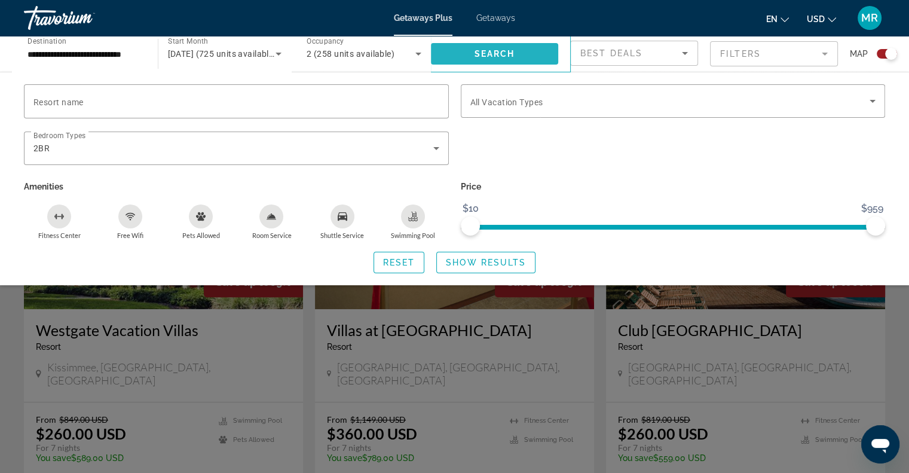
click at [503, 50] on span "Search" at bounding box center [494, 54] width 41 height 10
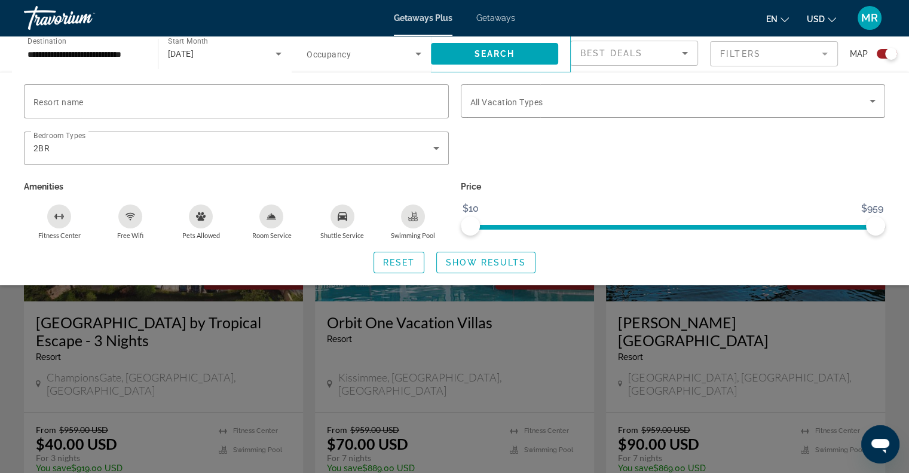
scroll to position [382, 0]
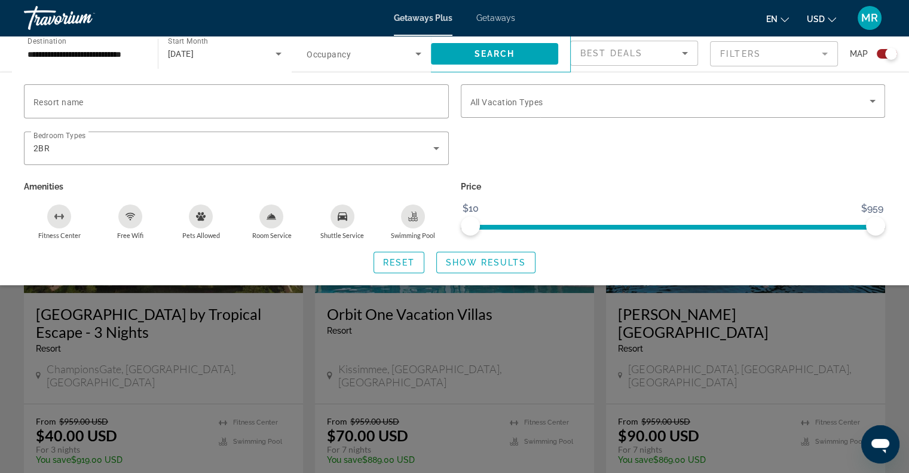
click at [838, 336] on div "Search widget" at bounding box center [454, 325] width 909 height 293
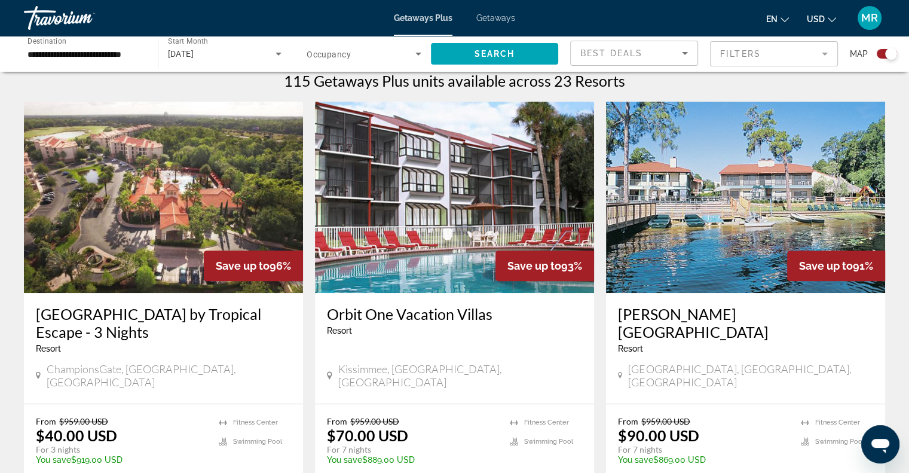
click at [155, 260] on img "Main content" at bounding box center [163, 197] width 279 height 191
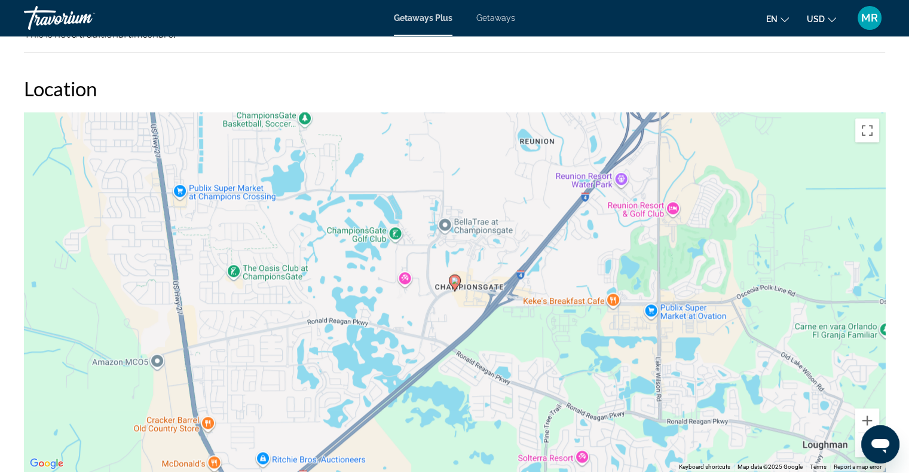
scroll to position [1401, 0]
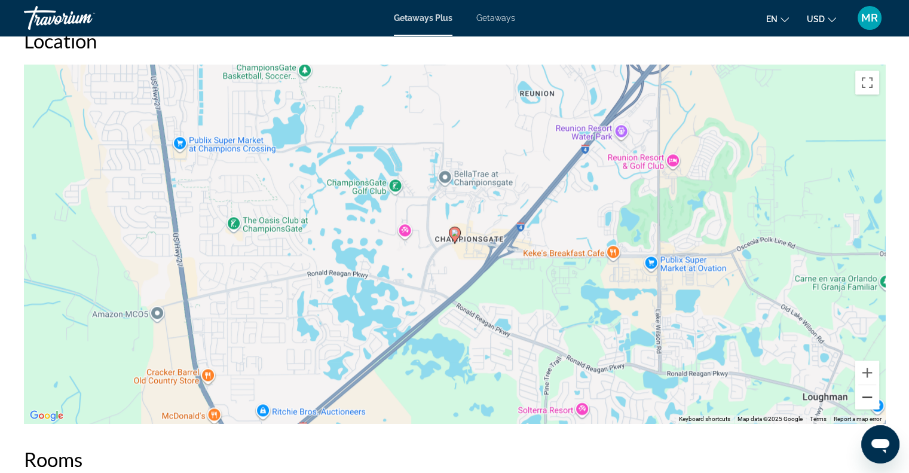
click at [866, 391] on button "Zoom out" at bounding box center [867, 397] width 24 height 24
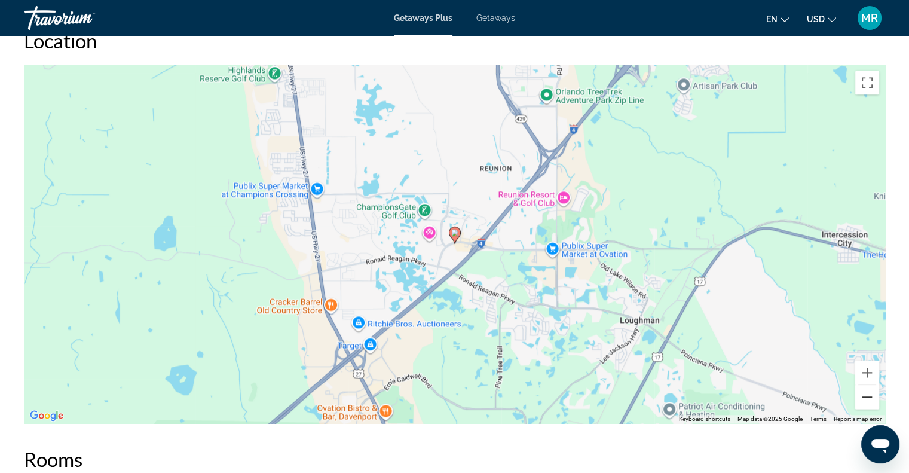
click at [866, 391] on button "Zoom out" at bounding box center [867, 397] width 24 height 24
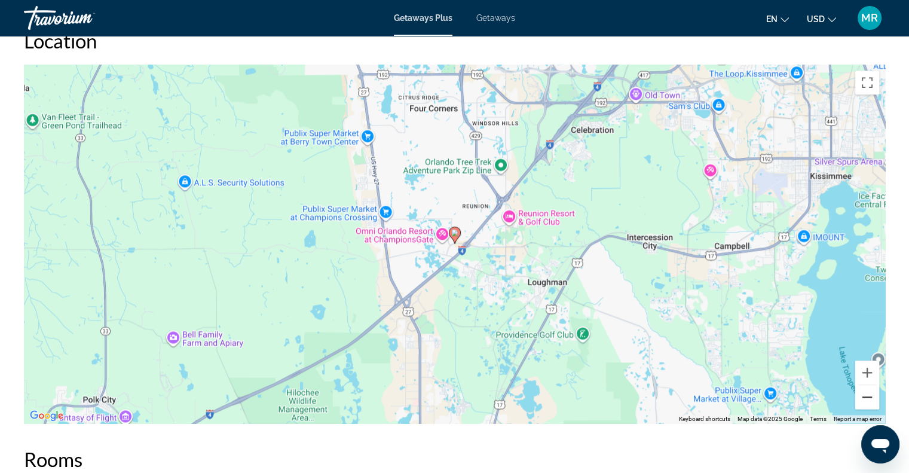
click at [866, 391] on button "Zoom out" at bounding box center [867, 397] width 24 height 24
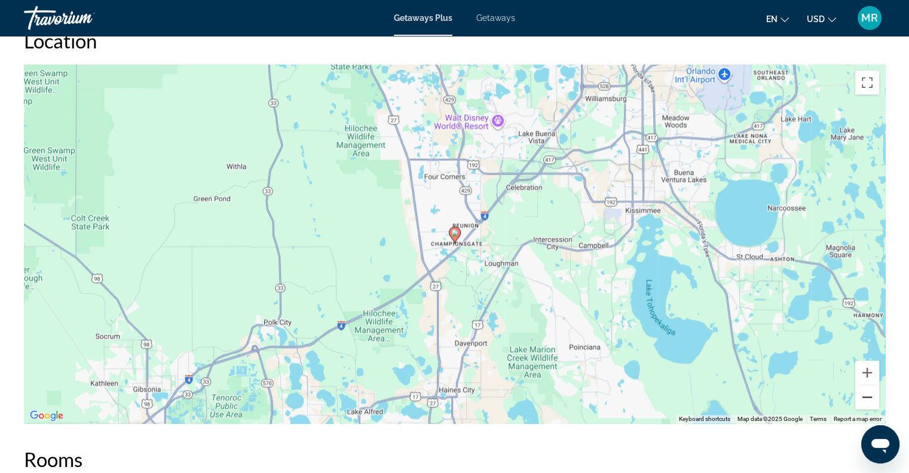
click at [866, 391] on button "Zoom out" at bounding box center [867, 397] width 24 height 24
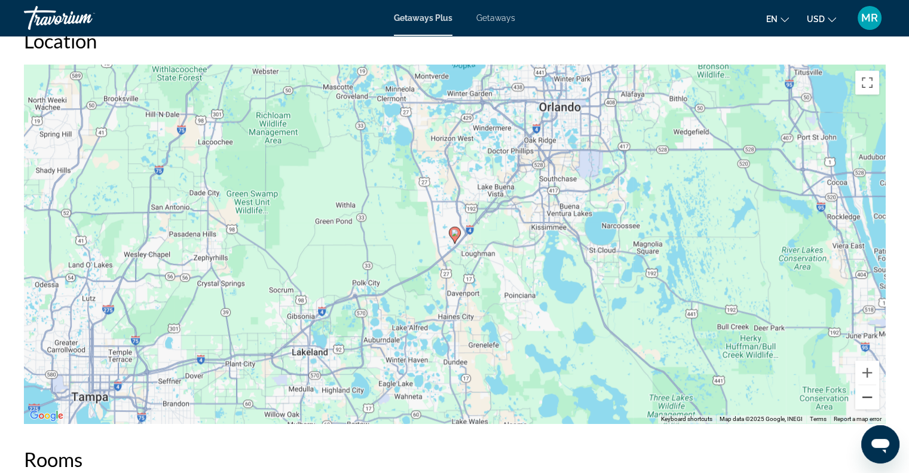
click at [866, 391] on button "Zoom out" at bounding box center [867, 397] width 24 height 24
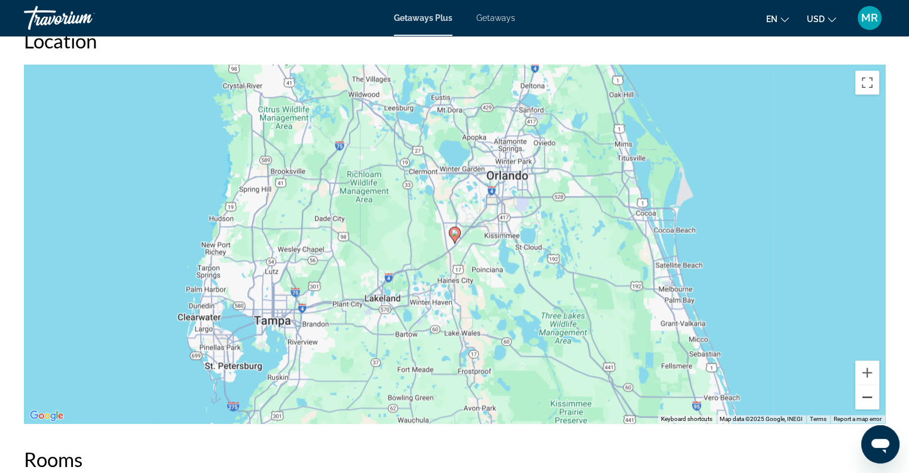
click at [866, 393] on button "Zoom out" at bounding box center [867, 397] width 24 height 24
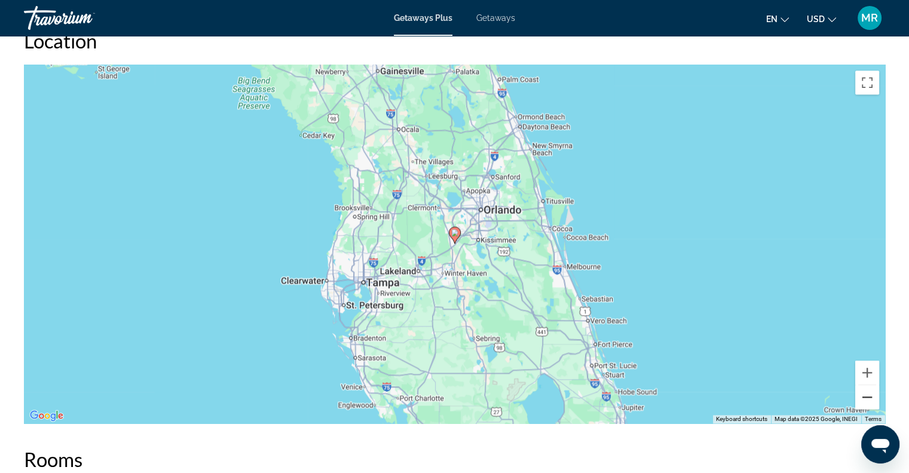
click at [866, 394] on button "Zoom out" at bounding box center [867, 397] width 24 height 24
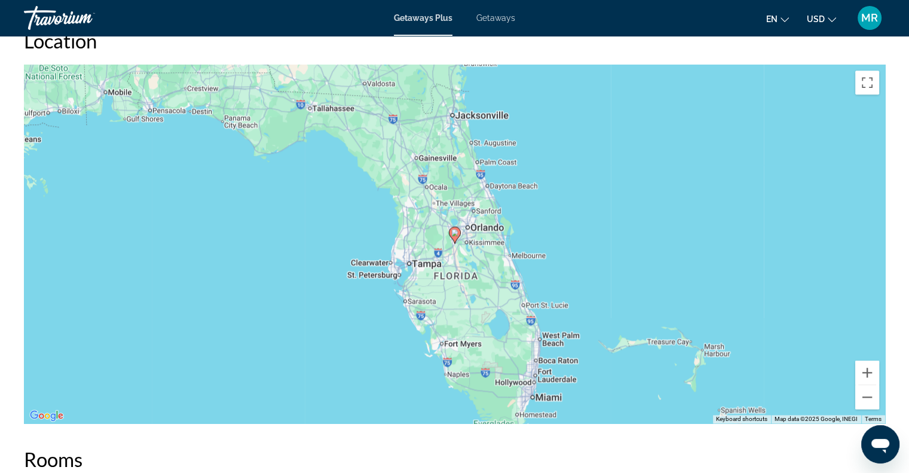
click at [165, 66] on div "To activate drag with keyboard, press Alt + Enter. Once in keyboard drag state,…" at bounding box center [454, 244] width 861 height 358
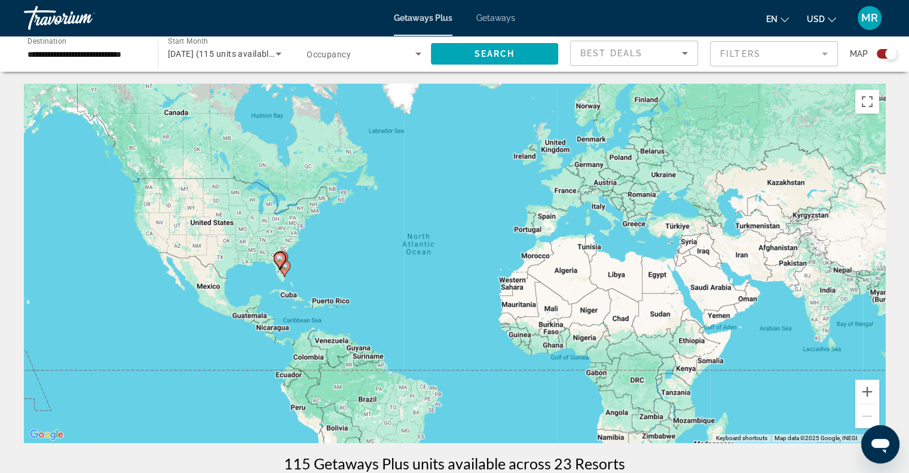
click at [435, 17] on span "Getaways Plus" at bounding box center [423, 18] width 59 height 10
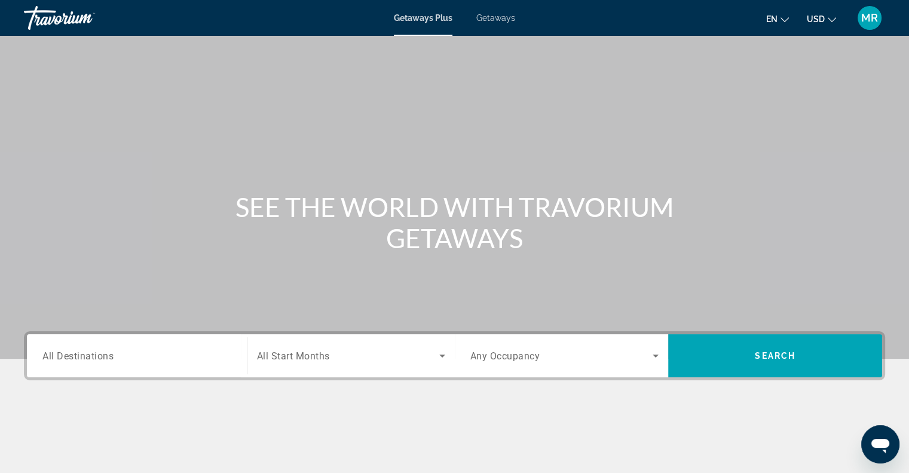
click at [111, 356] on span "All Destinations" at bounding box center [77, 354] width 71 height 11
click at [111, 356] on input "Destination All Destinations" at bounding box center [136, 356] width 189 height 14
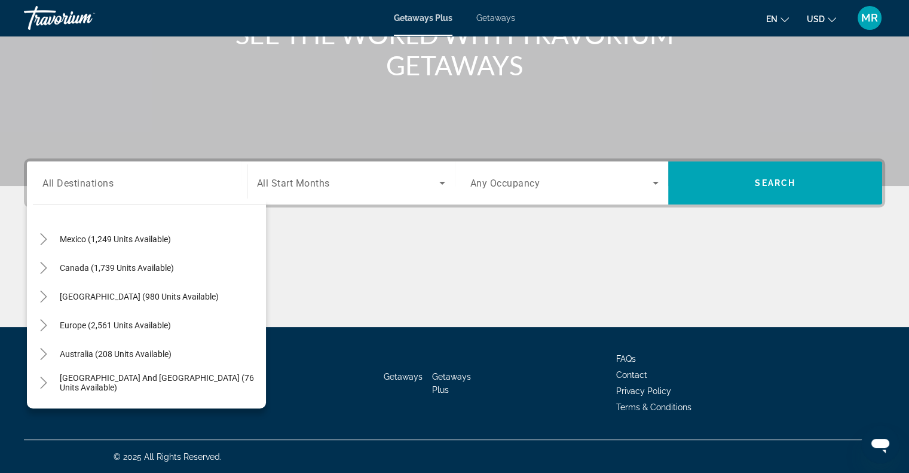
scroll to position [32, 0]
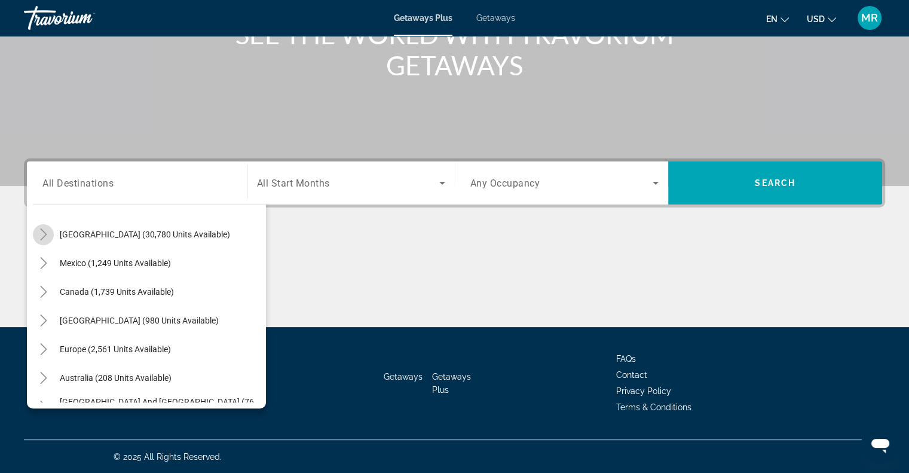
click at [44, 230] on icon "Toggle United States (30,780 units available)" at bounding box center [44, 234] width 12 height 12
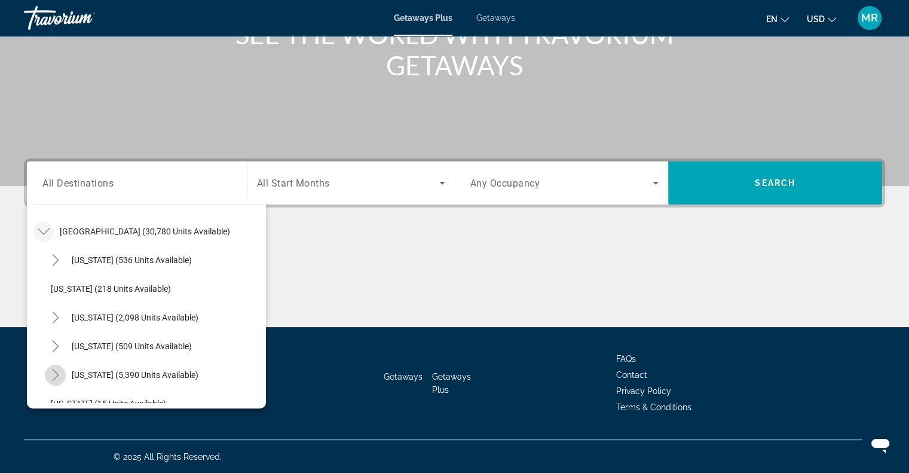
click at [60, 371] on icon "Toggle Florida (5,390 units available)" at bounding box center [56, 375] width 12 height 12
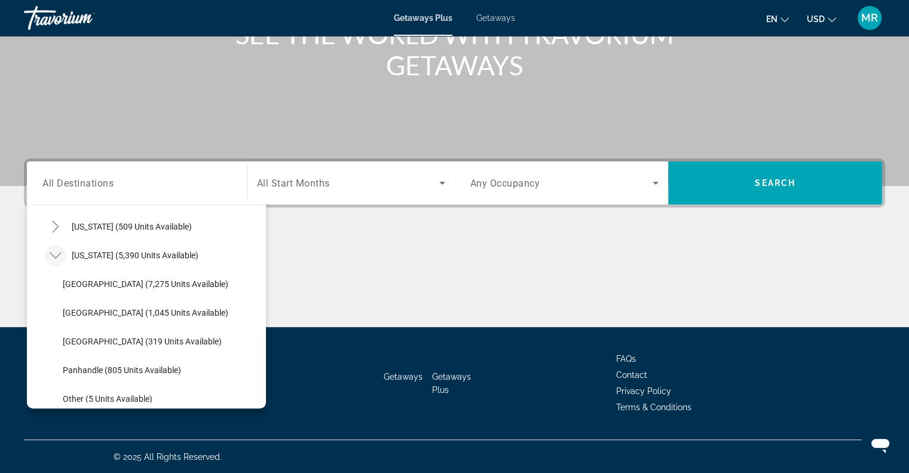
scroll to position [170, 0]
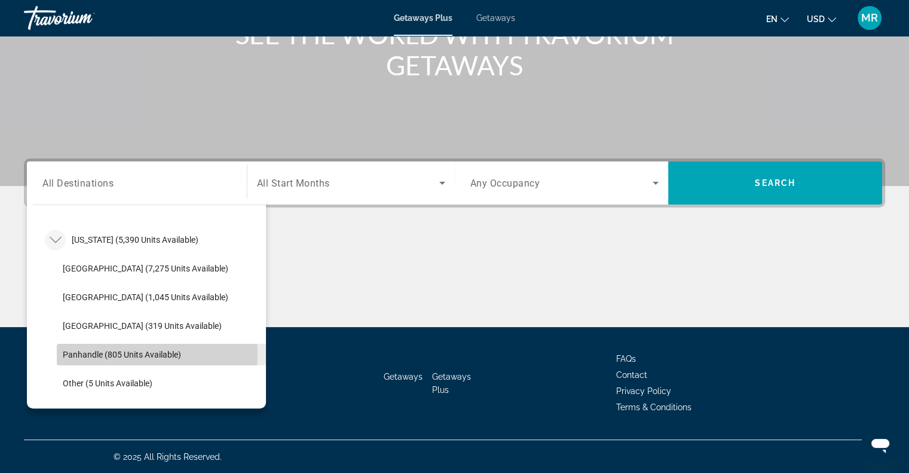
click at [130, 353] on span "Panhandle (805 units available)" at bounding box center [122, 354] width 118 height 10
type input "**********"
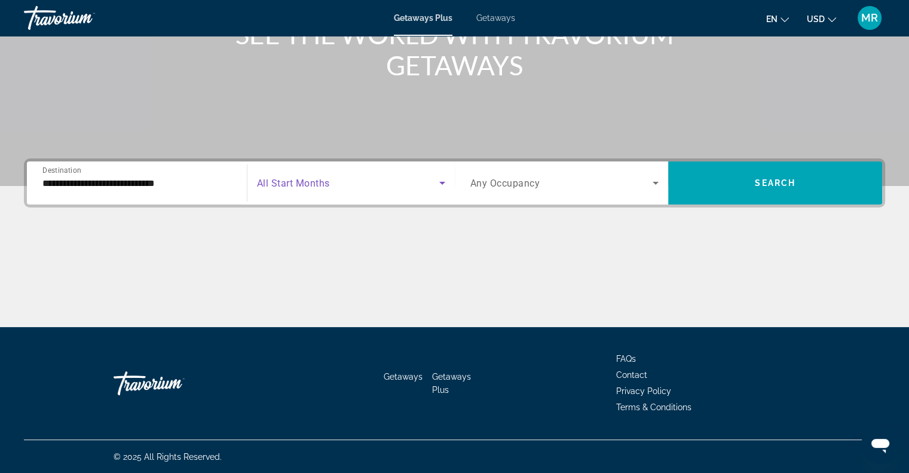
click at [443, 181] on icon "Search widget" at bounding box center [442, 183] width 14 height 14
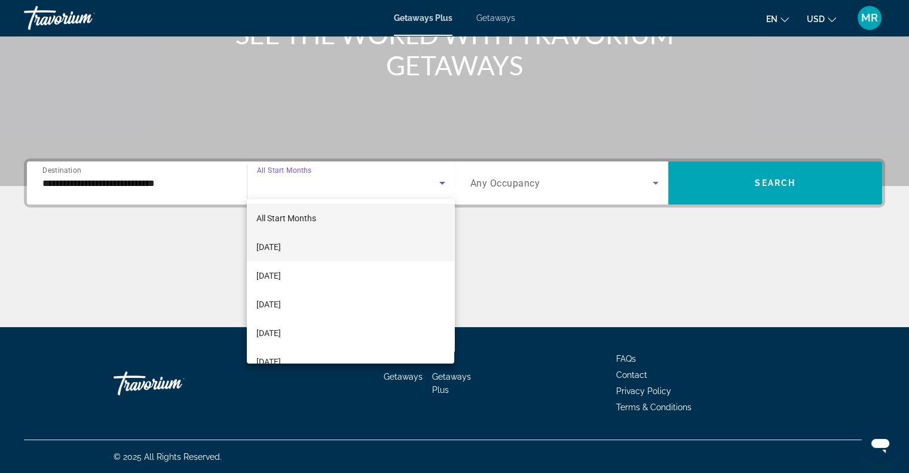
click at [374, 240] on mat-option "[DATE]" at bounding box center [350, 246] width 207 height 29
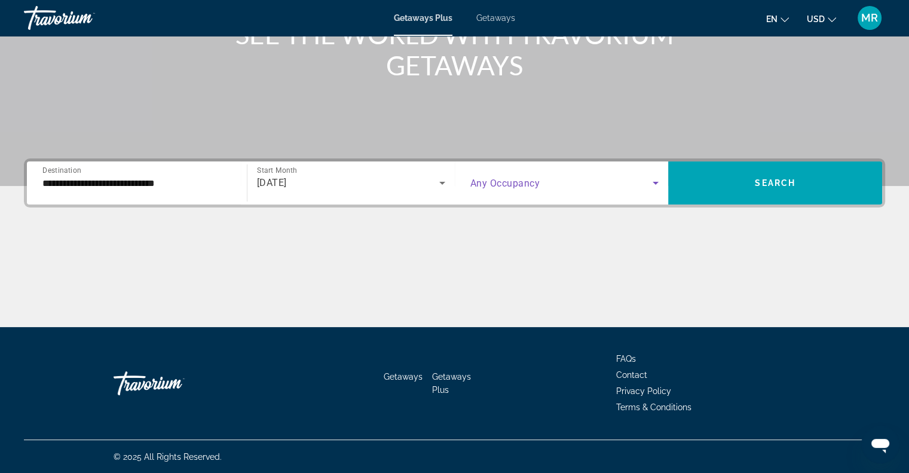
click at [654, 182] on icon "Search widget" at bounding box center [655, 183] width 6 height 3
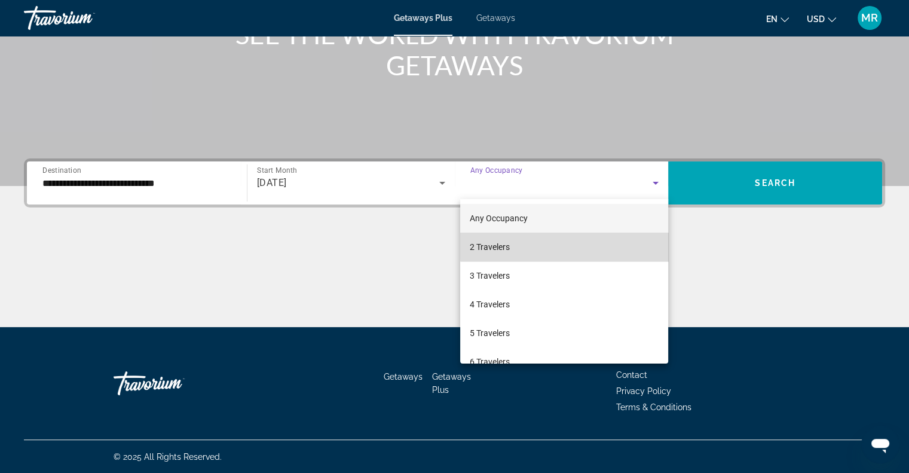
click at [630, 245] on mat-option "2 Travelers" at bounding box center [564, 246] width 208 height 29
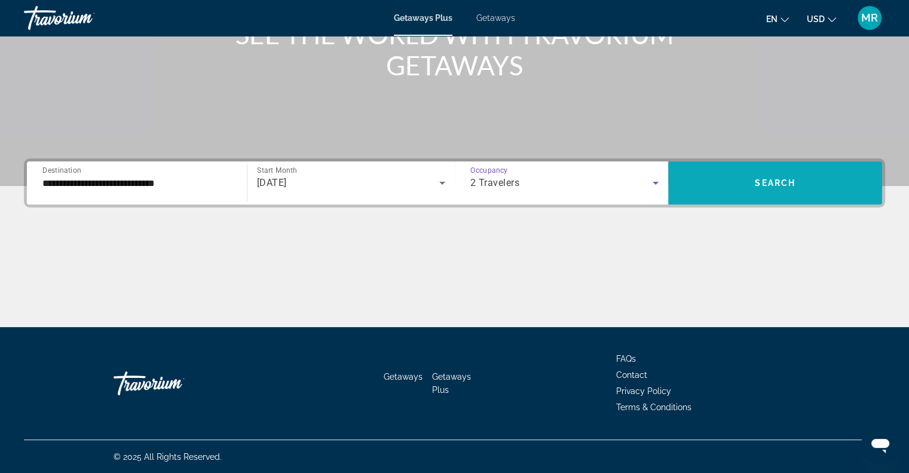
click at [747, 182] on span "Search widget" at bounding box center [775, 182] width 214 height 29
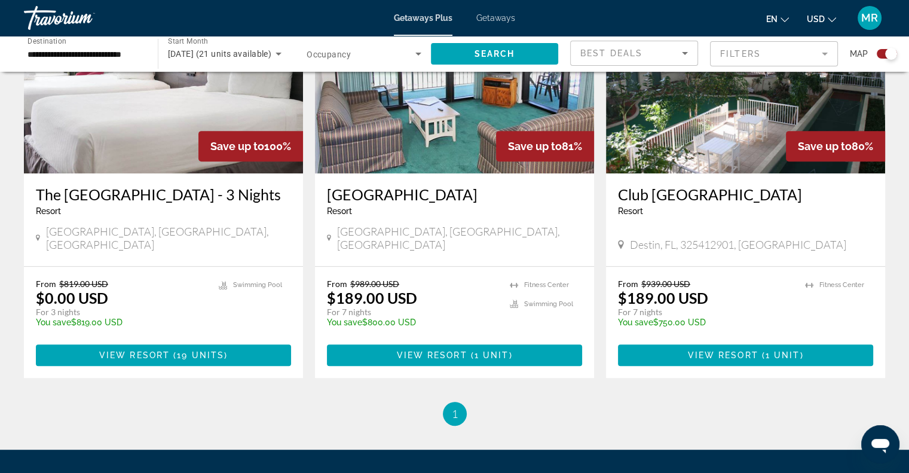
scroll to position [486, 0]
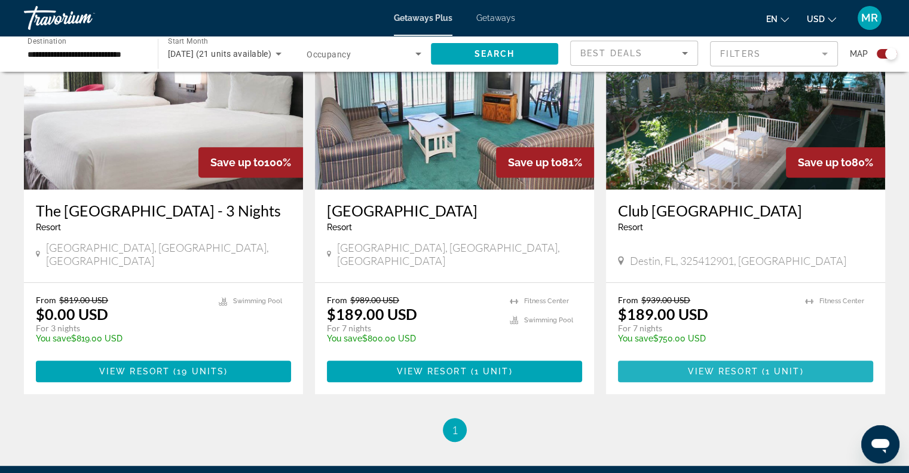
click at [790, 370] on span "1 unit" at bounding box center [782, 371] width 35 height 10
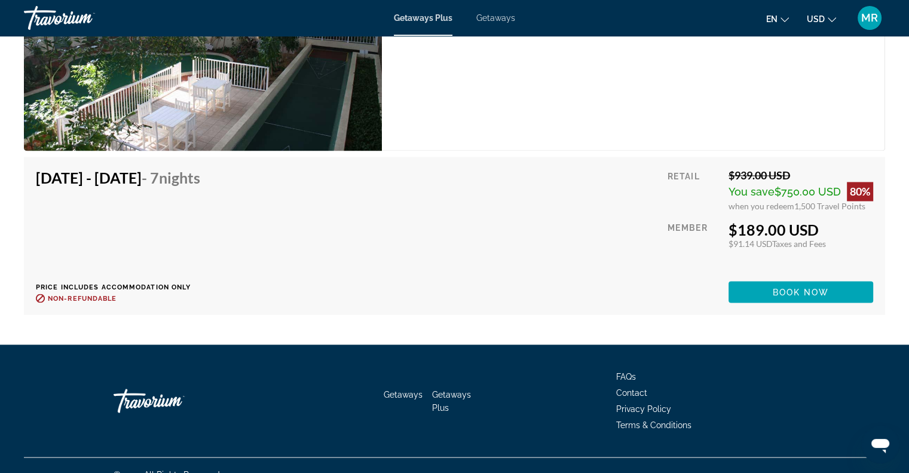
scroll to position [2056, 0]
